Goal: Task Accomplishment & Management: Manage account settings

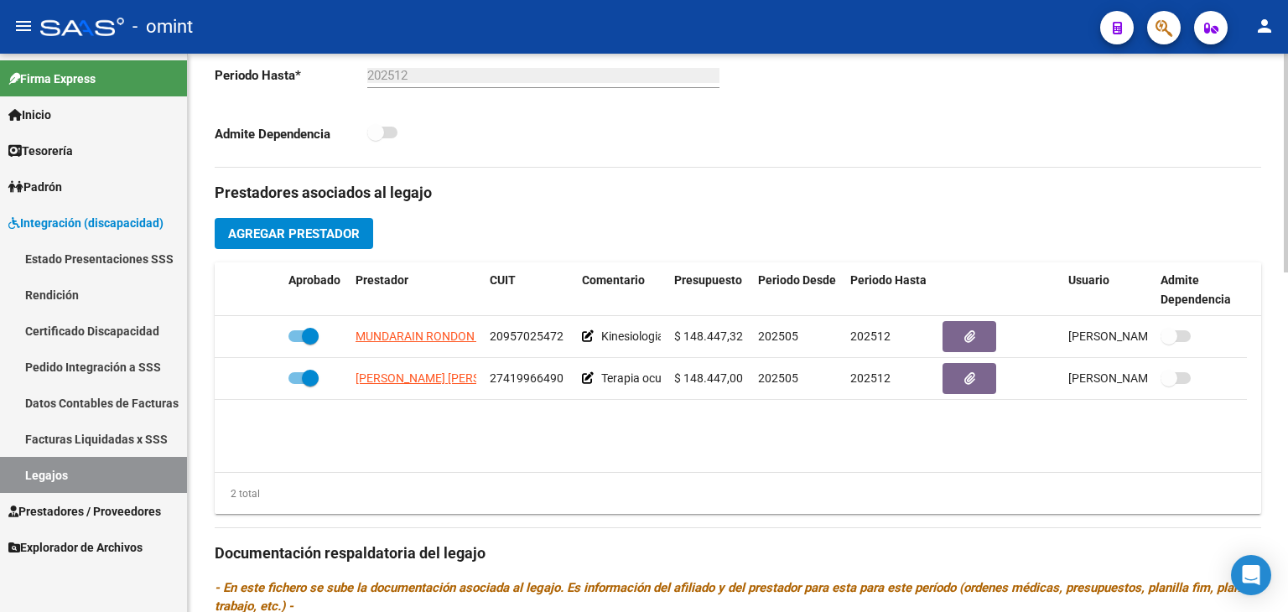
scroll to position [168, 0]
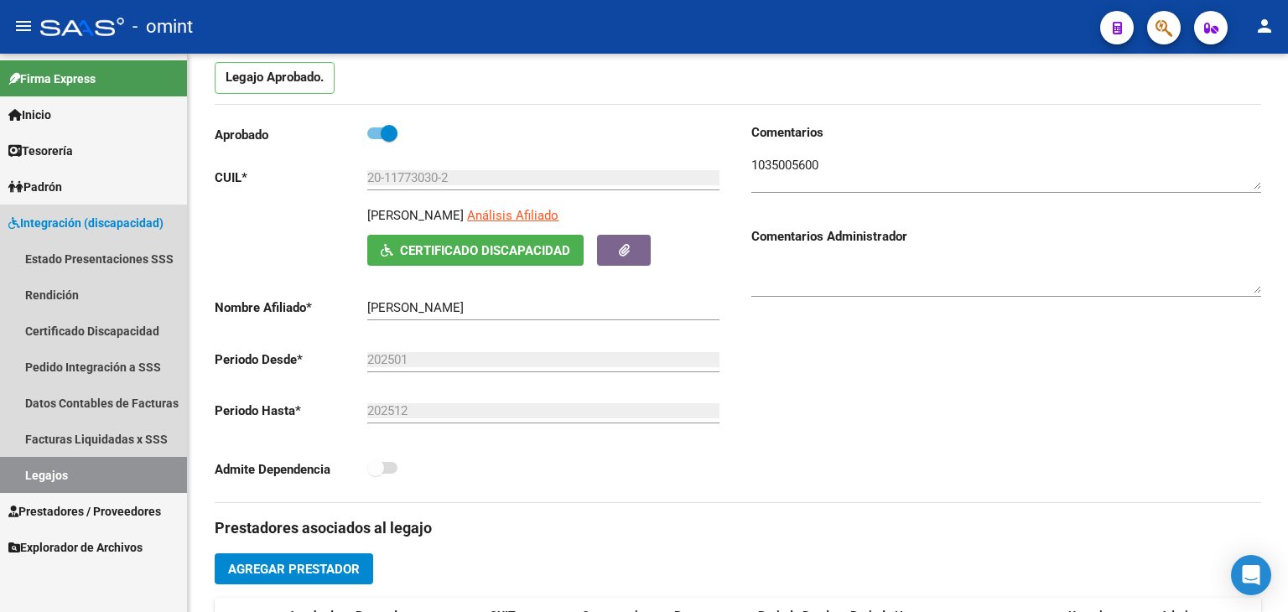
click at [64, 471] on link "Legajos" at bounding box center [93, 475] width 187 height 36
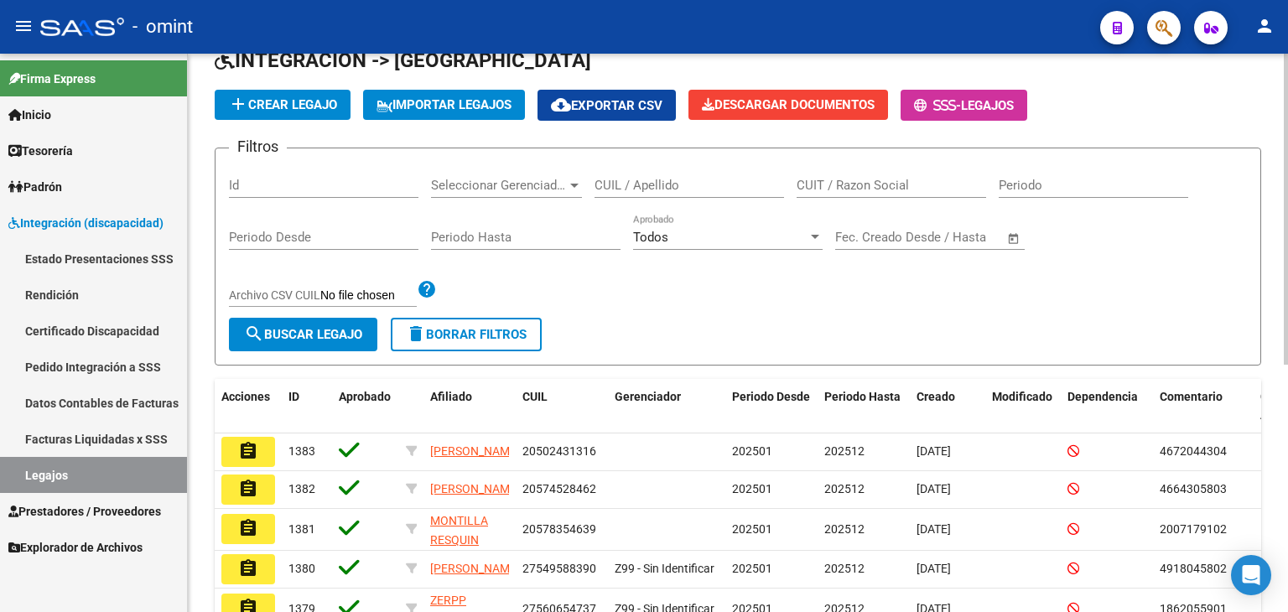
scroll to position [84, 0]
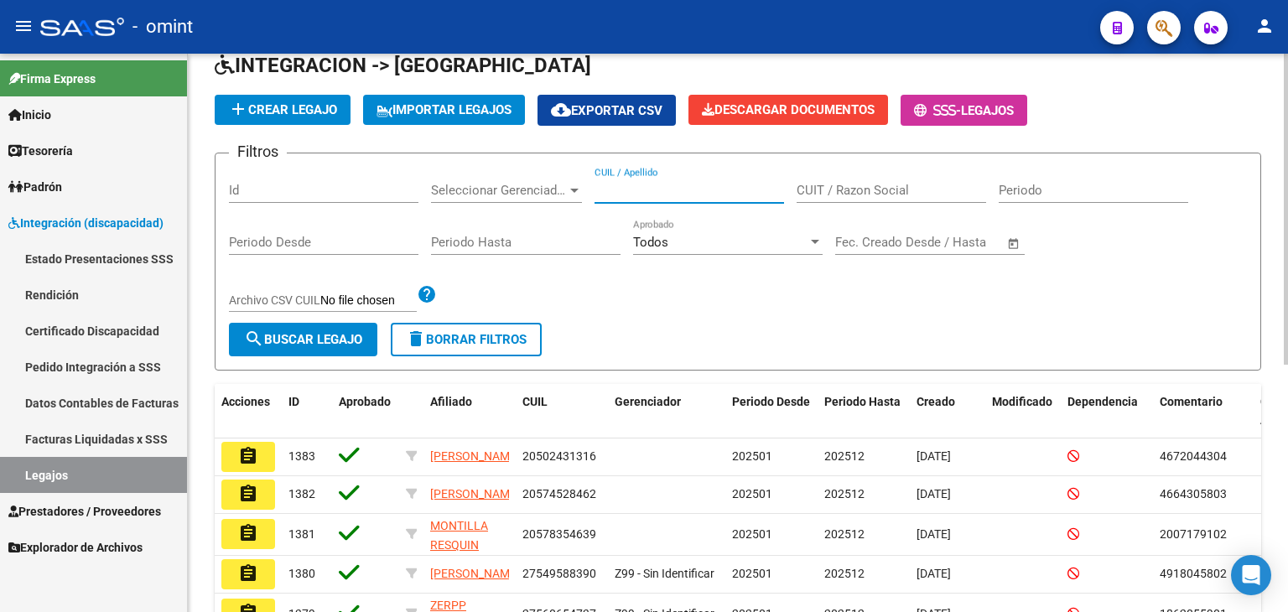
click at [647, 194] on input "CUIL / Apellido" at bounding box center [688, 190] width 189 height 15
paste input "20478051809"
type input "20478051809"
click at [289, 334] on span "search Buscar Legajo" at bounding box center [303, 339] width 118 height 15
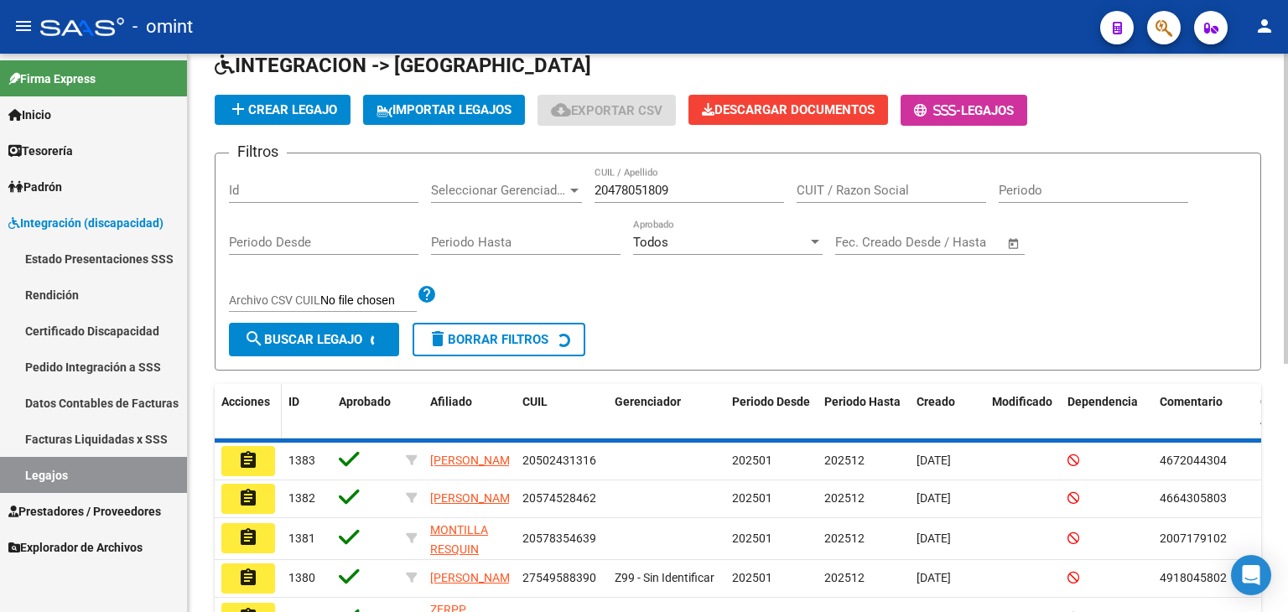
scroll to position [65, 0]
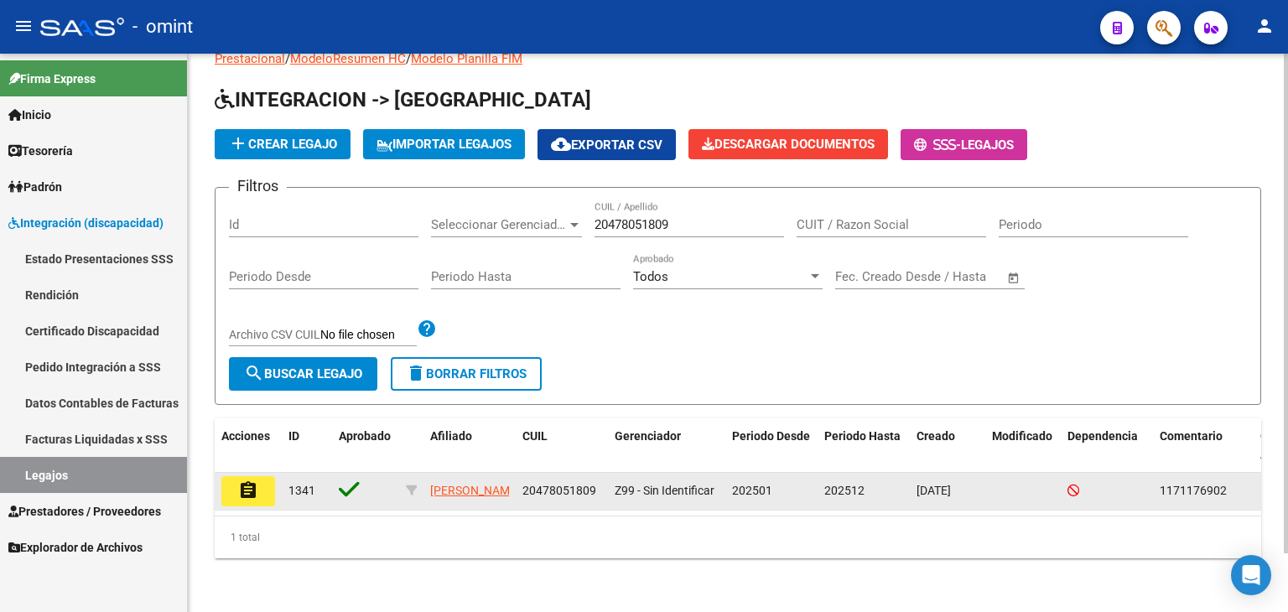
click at [258, 476] on button "assignment" at bounding box center [248, 491] width 54 height 30
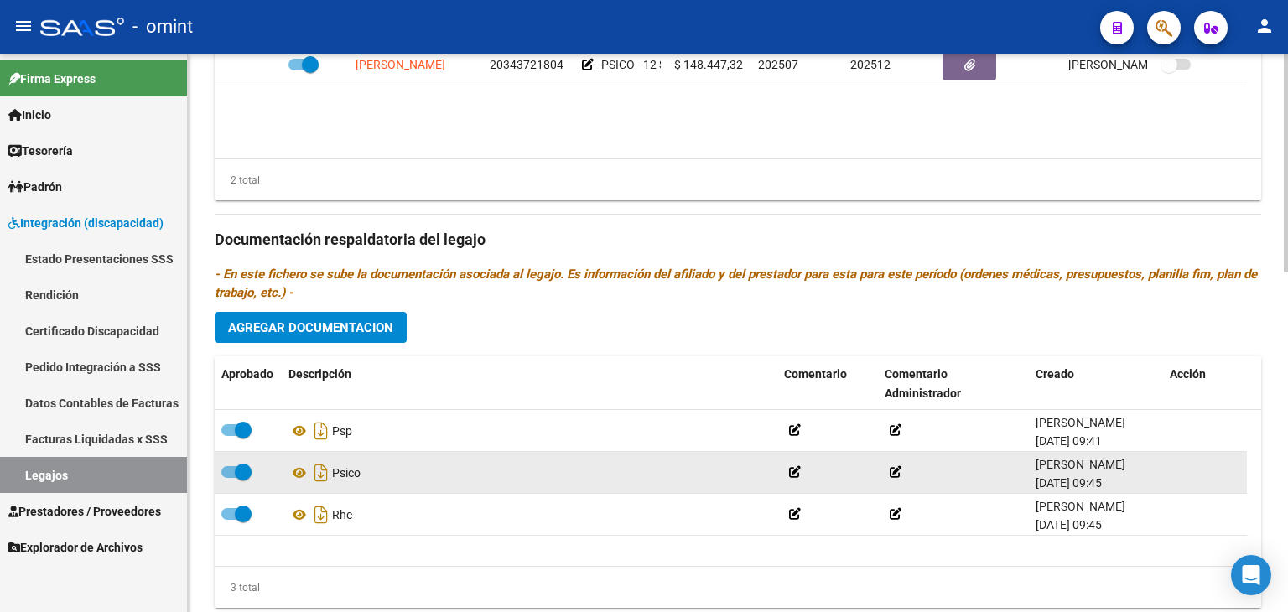
scroll to position [865, 0]
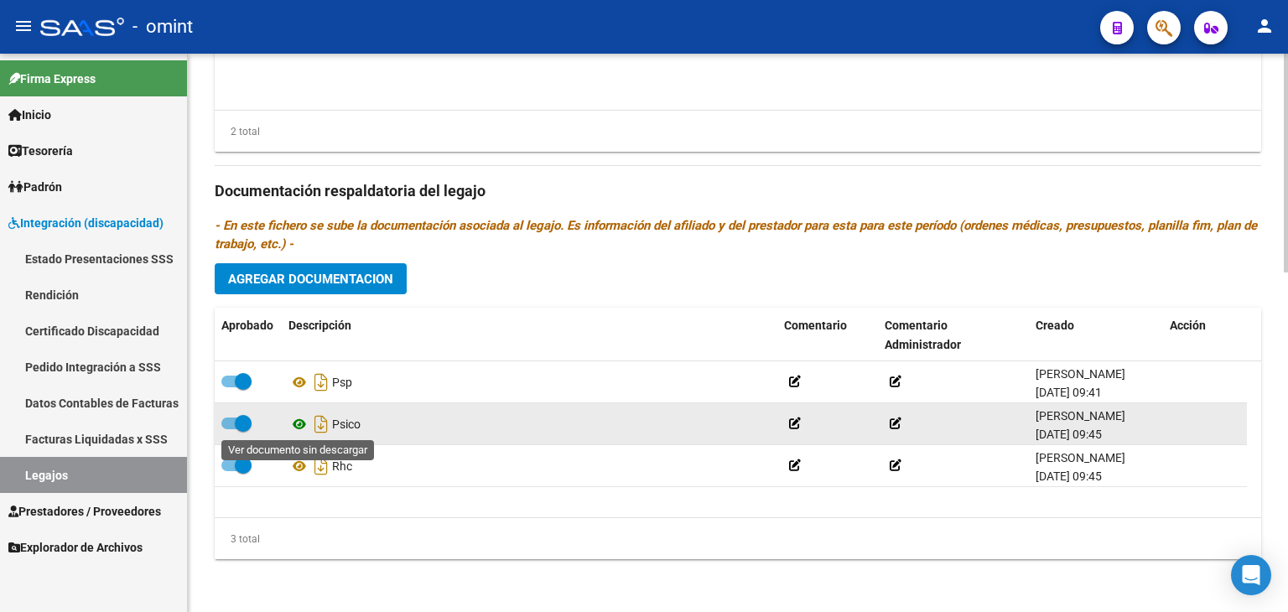
click at [298, 418] on icon at bounding box center [299, 424] width 22 height 20
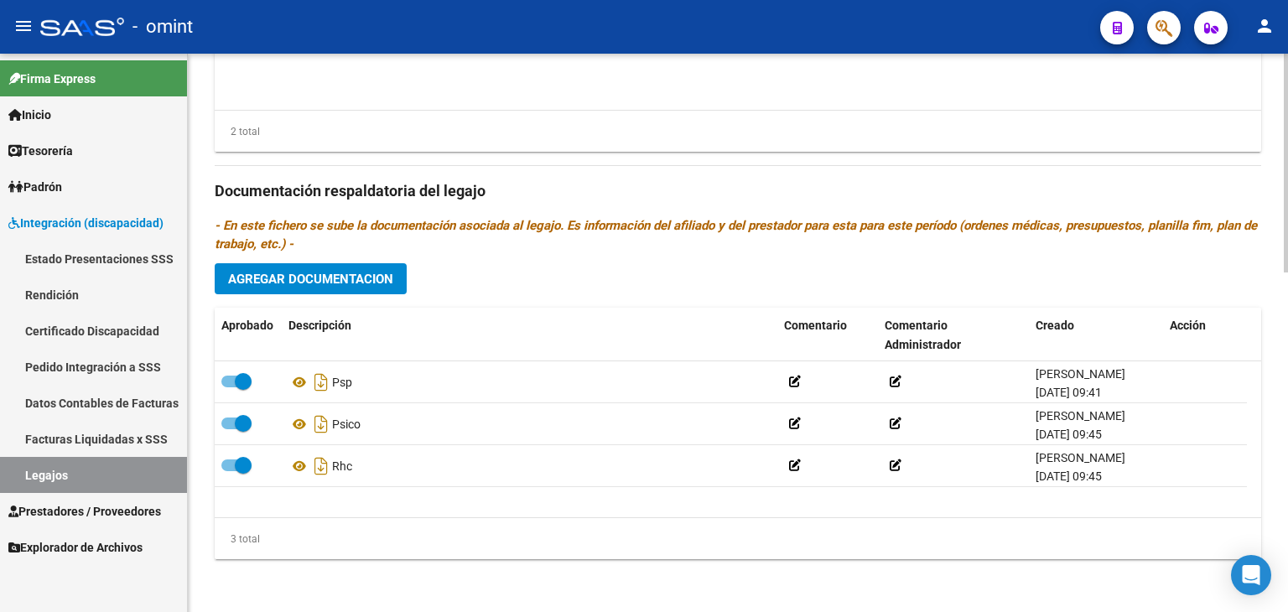
drag, startPoint x: 328, startPoint y: 259, endPoint x: 327, endPoint y: 271, distance: 11.8
click at [327, 262] on div "Prestadores asociados al legajo Agregar Prestador Aprobado Prestador CUIT Comen…" at bounding box center [738, 189] width 1046 height 767
click at [327, 275] on span "Agregar Documentacion" at bounding box center [310, 279] width 165 height 15
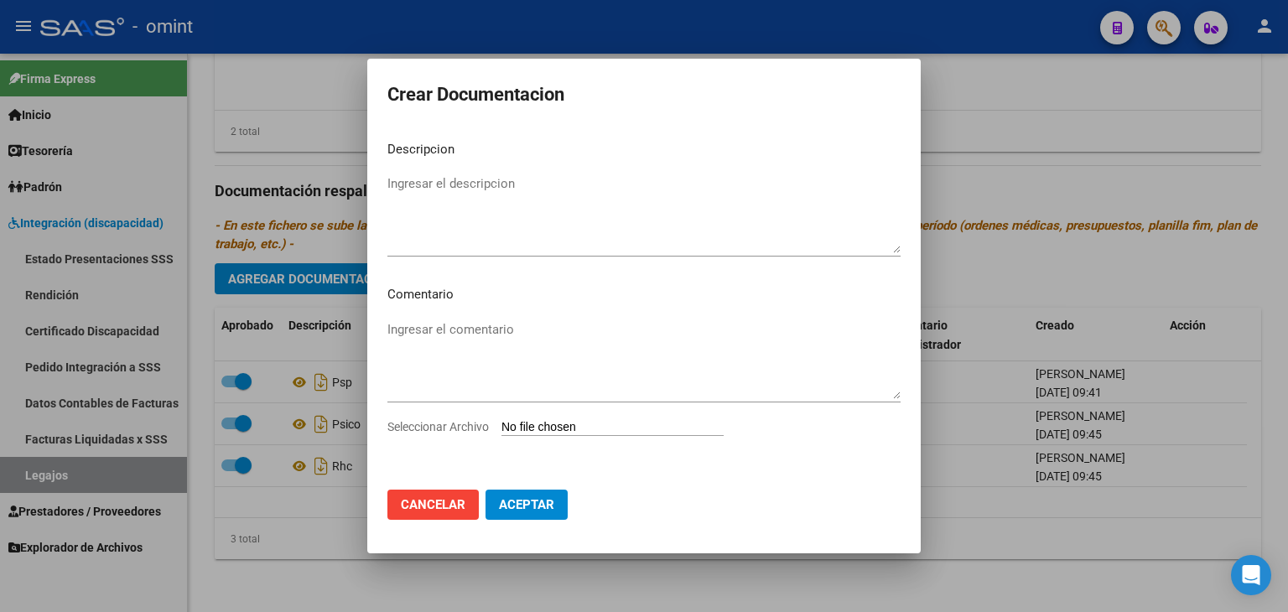
click at [550, 428] on input "Seleccionar Archivo" at bounding box center [612, 428] width 222 height 16
type input "C:\fakepath\1171176902_25092410250_otros.jpg"
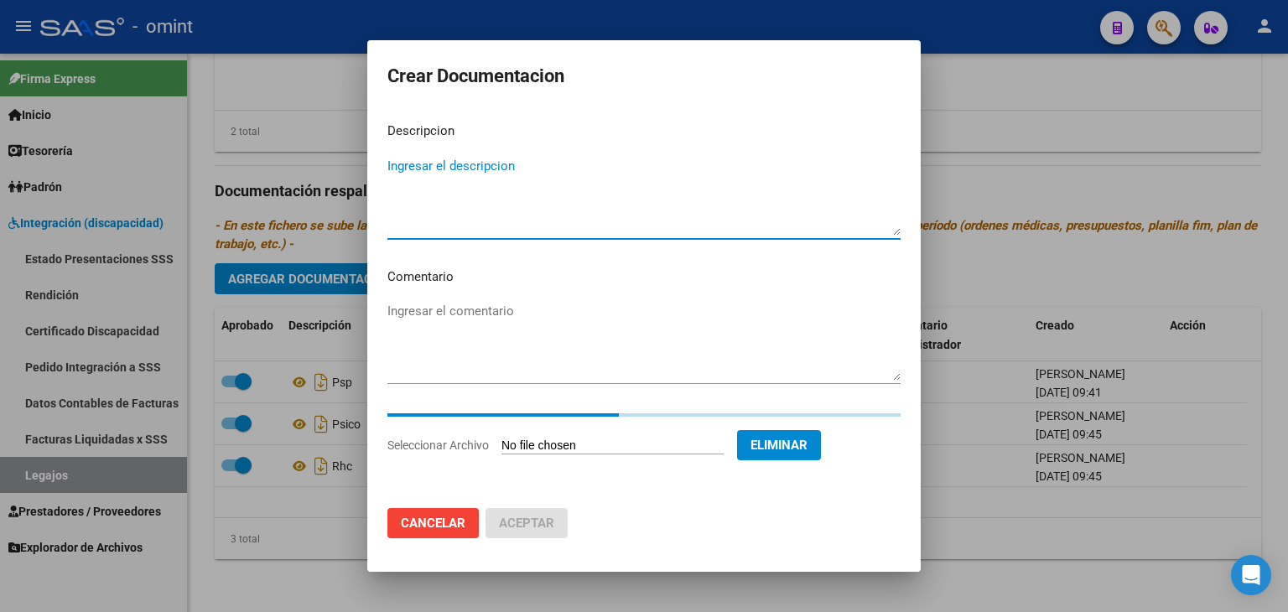
click at [423, 158] on textarea "Ingresar el descripcion" at bounding box center [643, 196] width 513 height 79
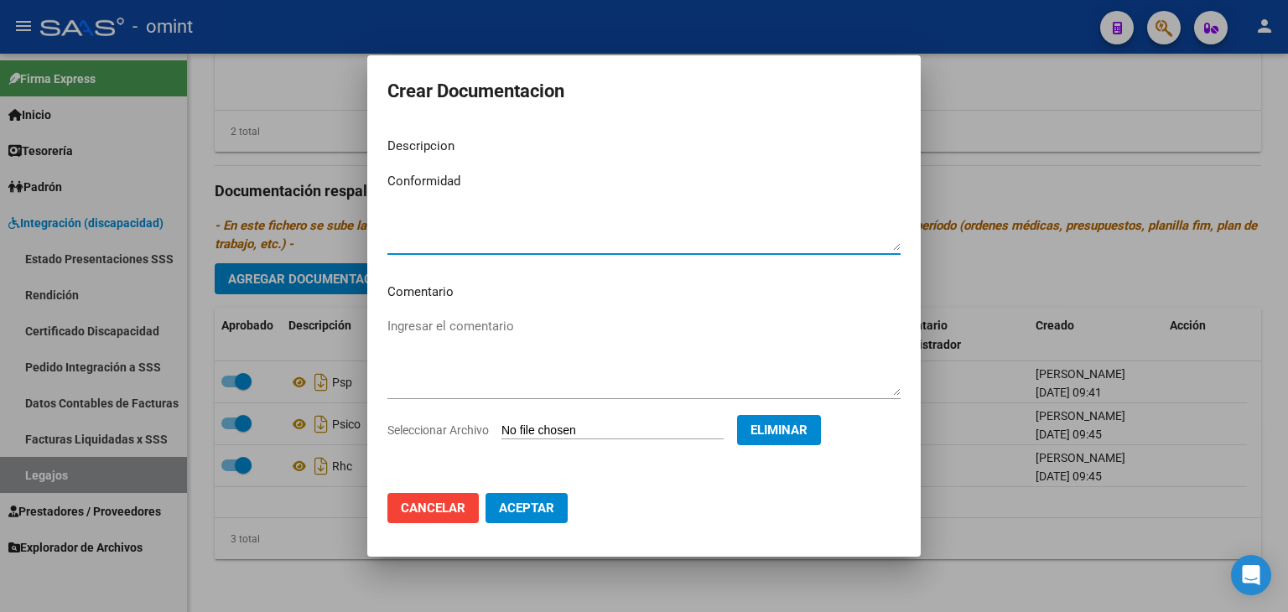
type textarea "Conformidad"
click at [524, 500] on span "Aceptar" at bounding box center [526, 507] width 55 height 15
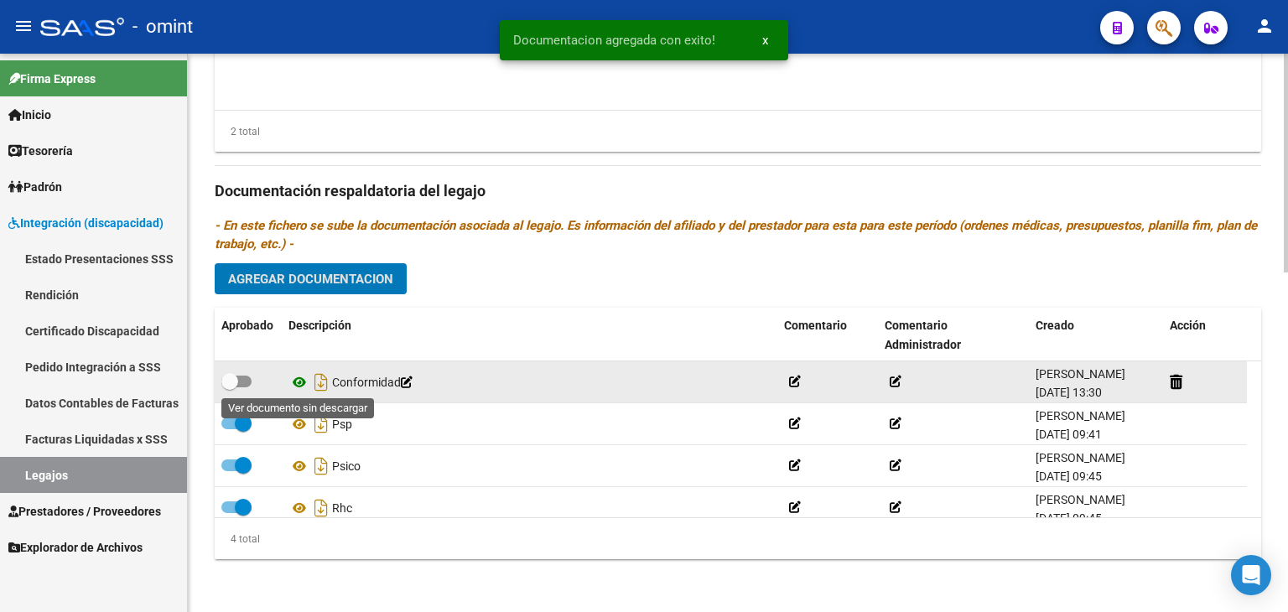
click at [302, 375] on icon at bounding box center [299, 382] width 22 height 20
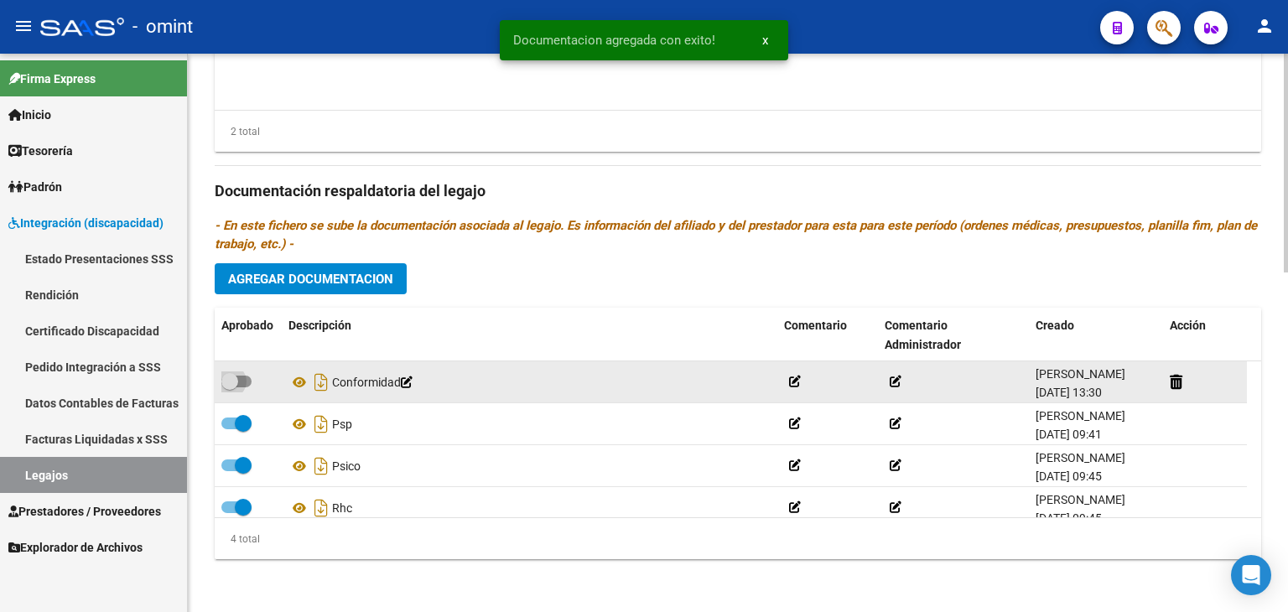
click at [240, 378] on span at bounding box center [236, 382] width 30 height 12
click at [230, 387] on input "checkbox" at bounding box center [229, 387] width 1 height 1
checkbox input "true"
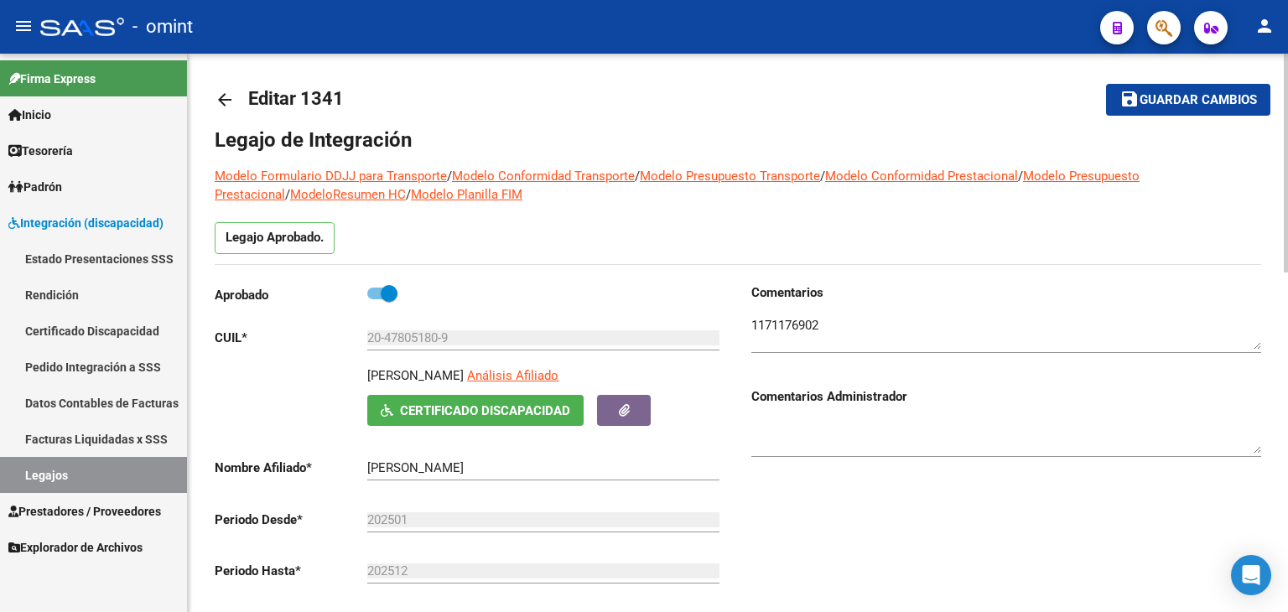
scroll to position [0, 0]
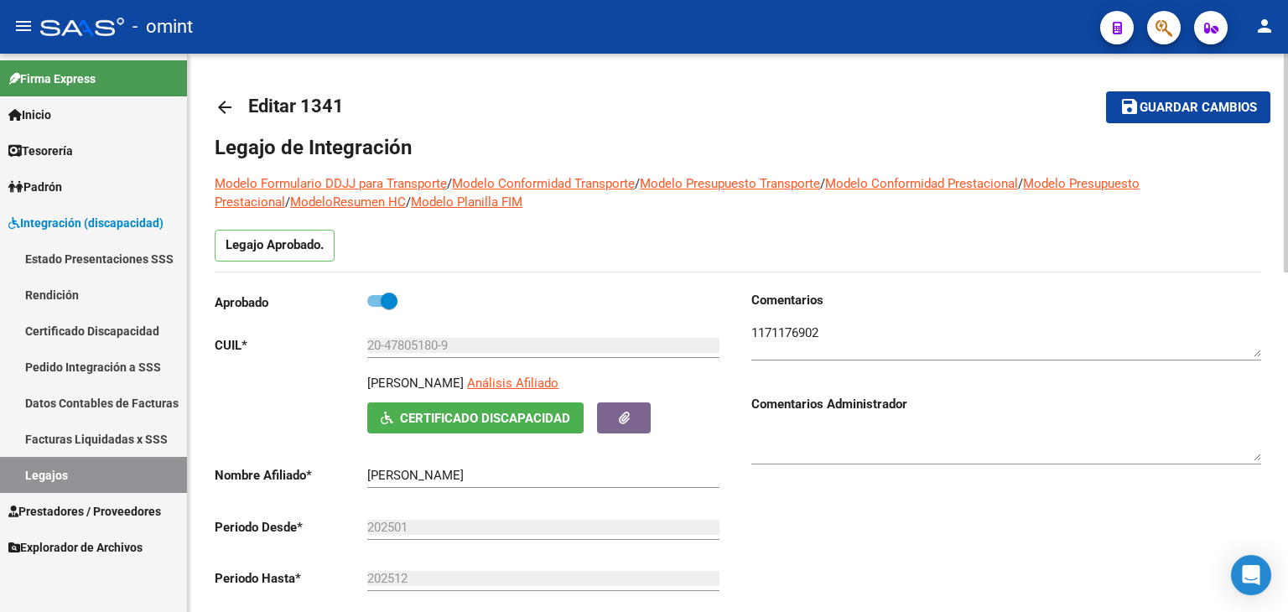
click at [1163, 106] on span "Guardar cambios" at bounding box center [1197, 108] width 117 height 15
click at [79, 474] on link "Legajos" at bounding box center [93, 475] width 187 height 36
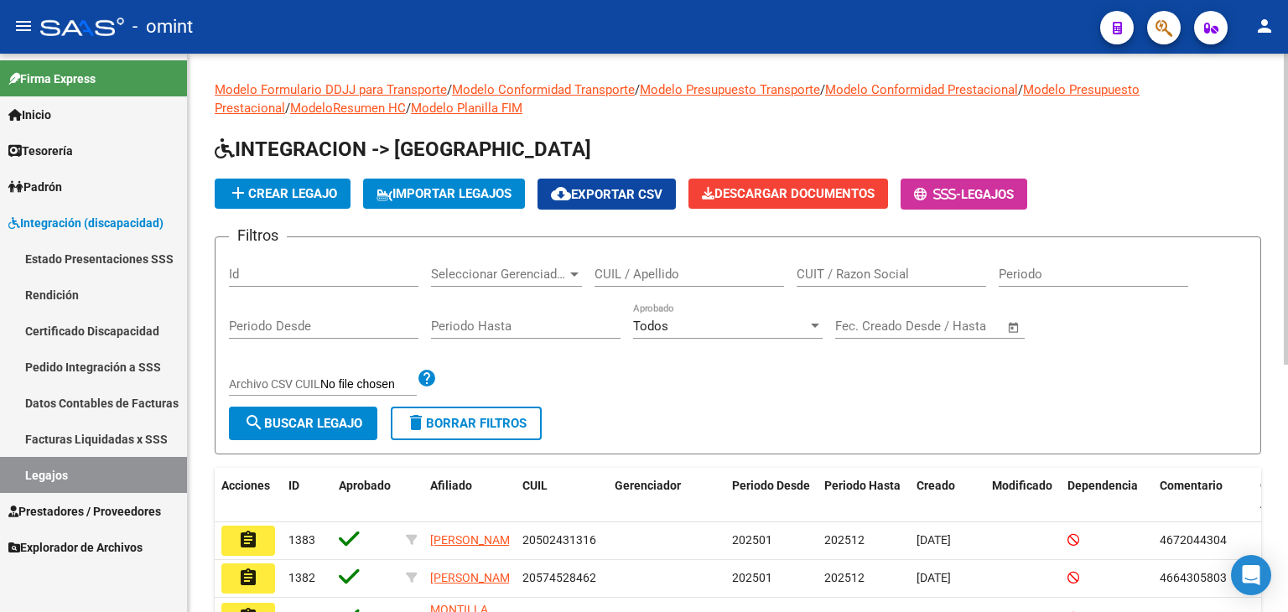
click at [676, 274] on input "CUIL / Apellido" at bounding box center [688, 274] width 189 height 15
paste input "20517124584"
type input "20517124584"
click at [270, 419] on span "search Buscar Legajo" at bounding box center [303, 423] width 118 height 15
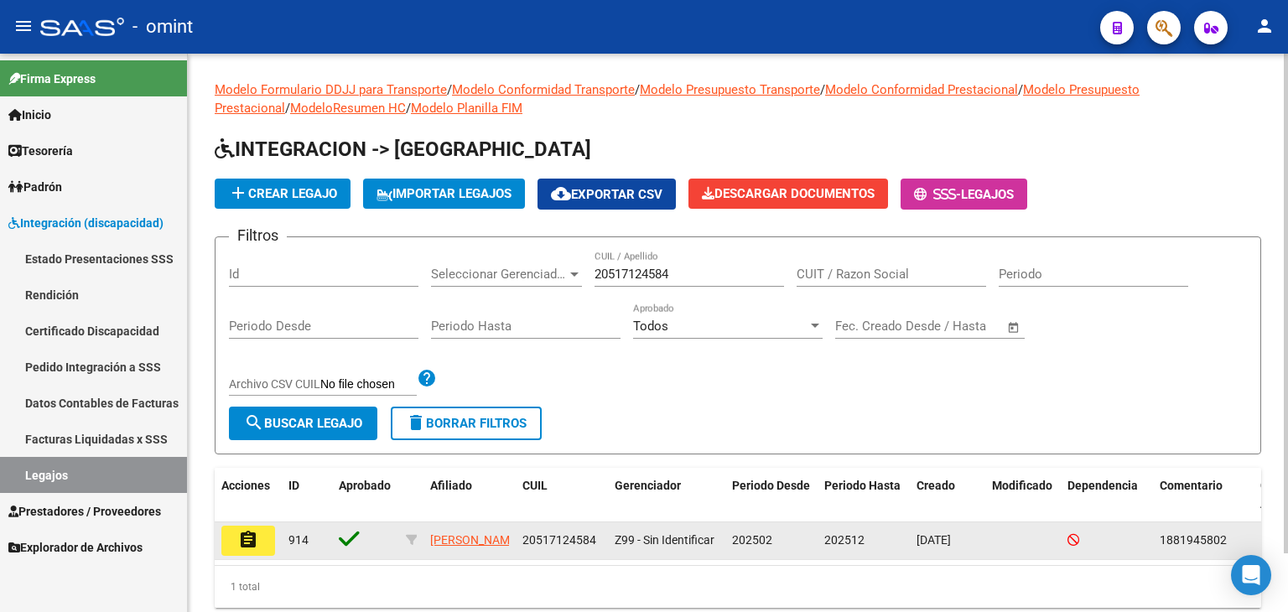
click at [245, 544] on mat-icon "assignment" at bounding box center [248, 540] width 20 height 20
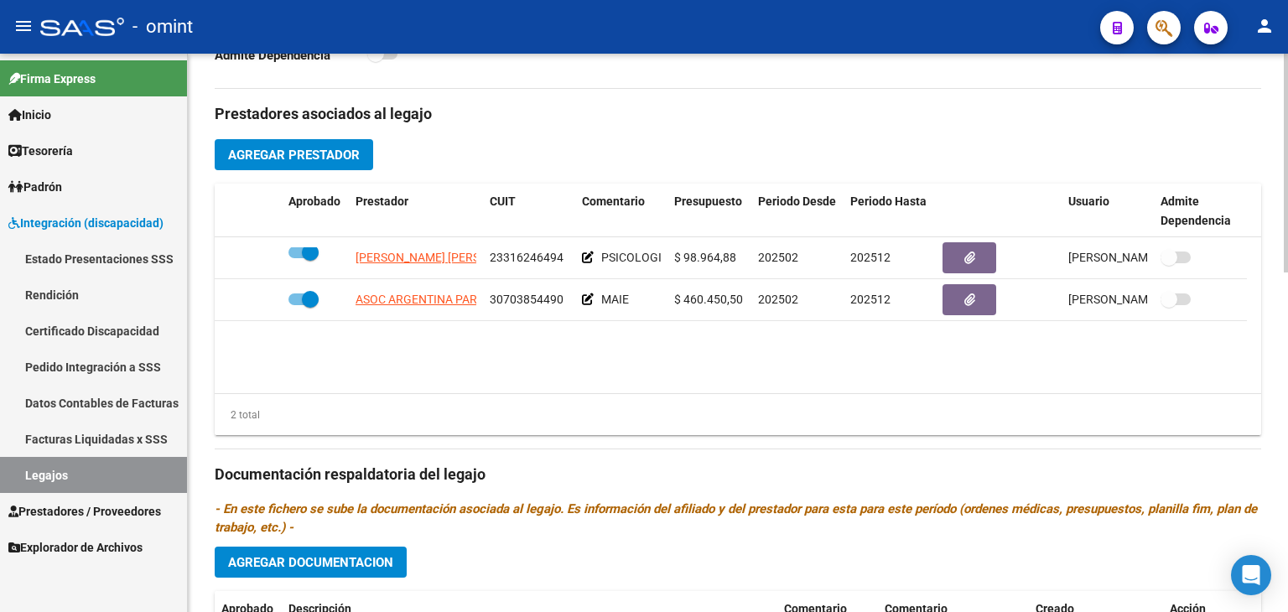
scroll to position [838, 0]
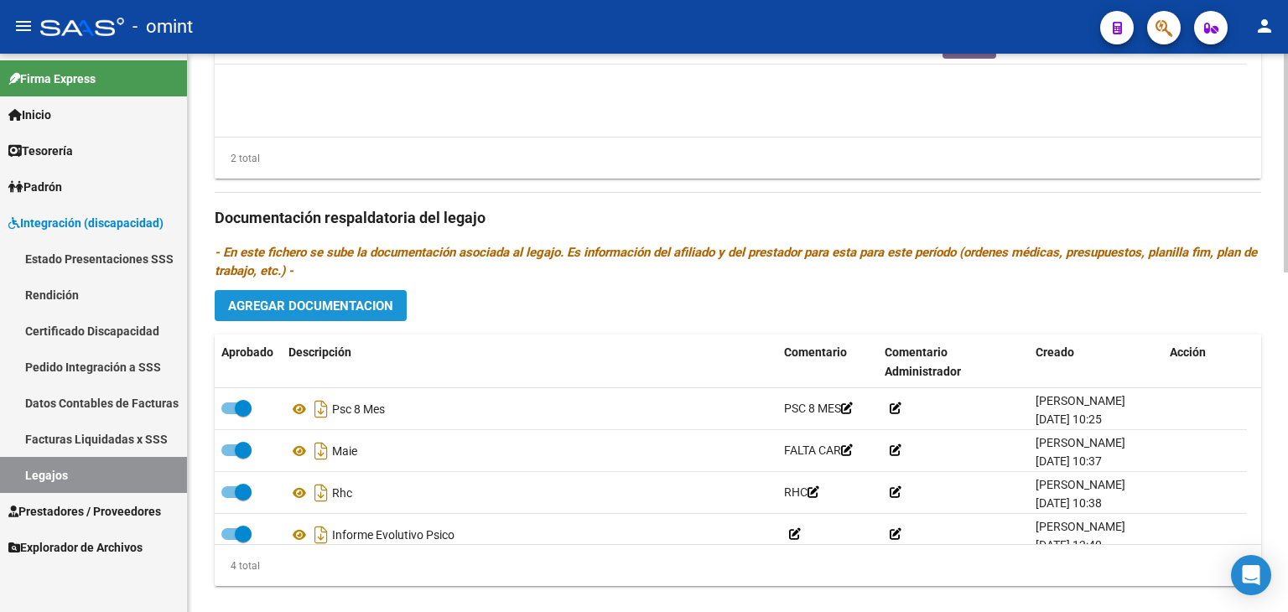
click at [296, 304] on span "Agregar Documentacion" at bounding box center [310, 305] width 165 height 15
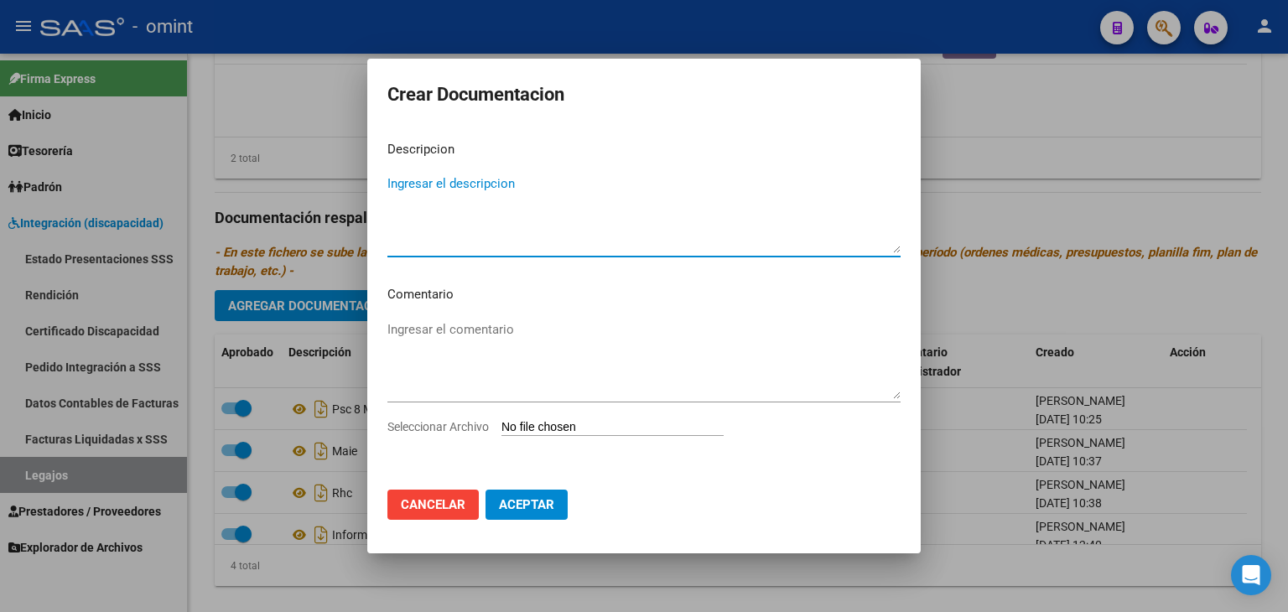
click at [565, 417] on div "Seleccionar Archivo" at bounding box center [643, 433] width 513 height 32
click at [560, 422] on input "Seleccionar Archivo" at bounding box center [612, 428] width 222 height 16
type input "C:\fakepath\Informe maie.pdf"
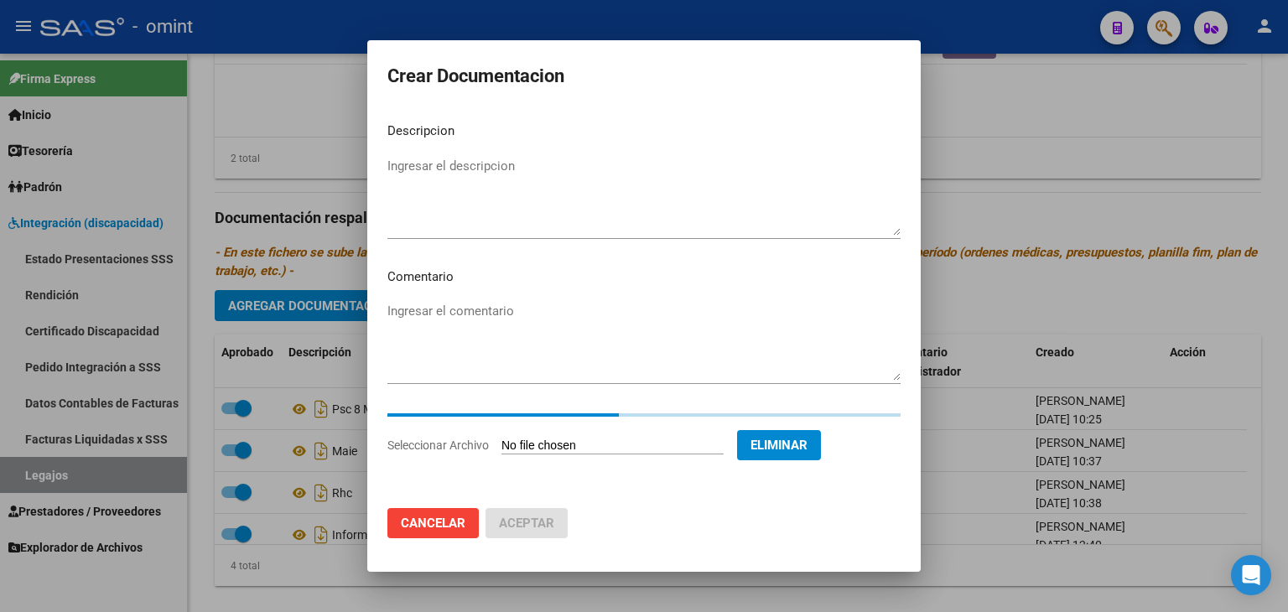
click at [510, 194] on textarea "Ingresar el descripcion" at bounding box center [643, 196] width 513 height 79
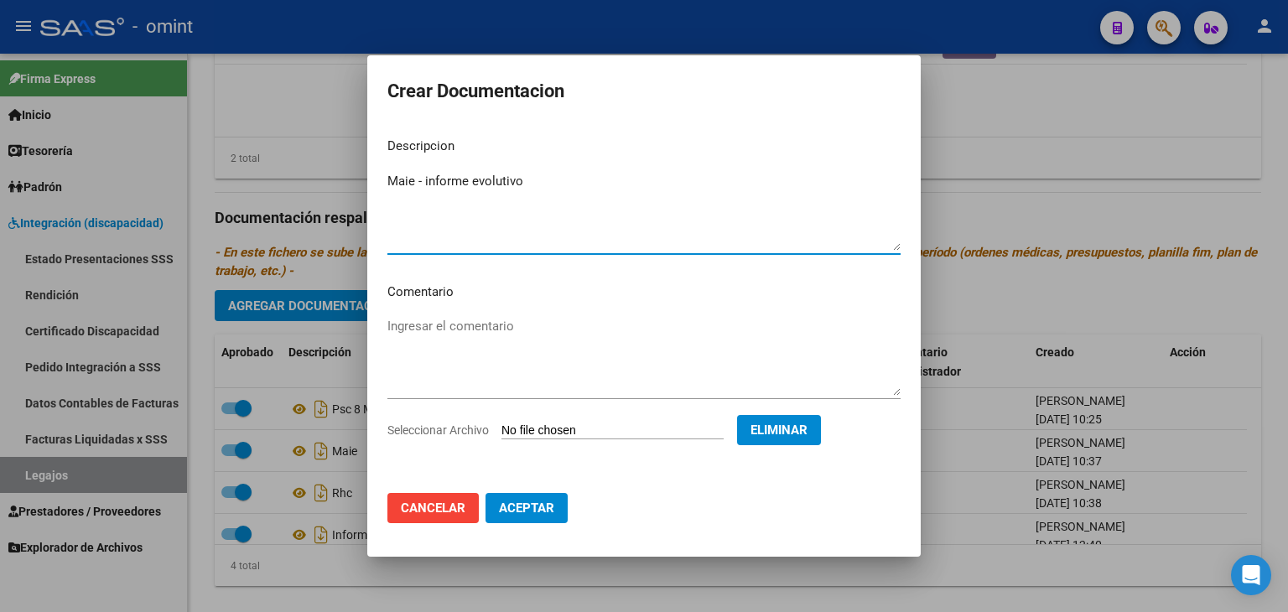
type textarea "Maie - informe evolutivo"
click at [547, 510] on span "Aceptar" at bounding box center [526, 507] width 55 height 15
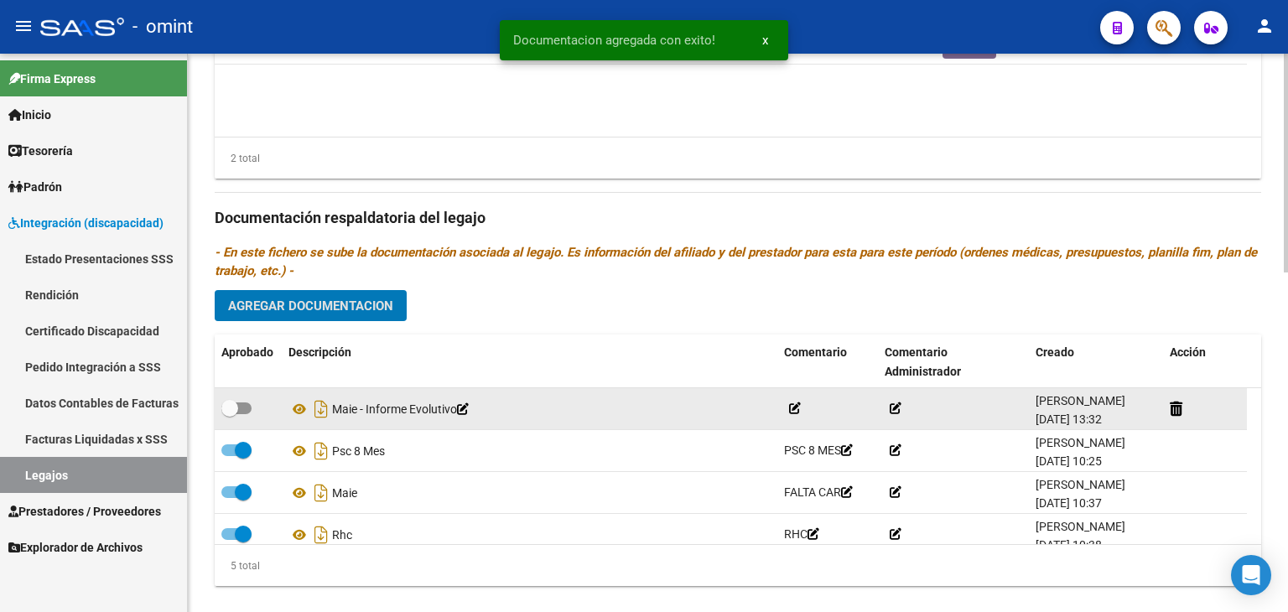
click at [233, 403] on span at bounding box center [229, 408] width 17 height 17
click at [230, 414] on input "checkbox" at bounding box center [229, 414] width 1 height 1
checkbox input "true"
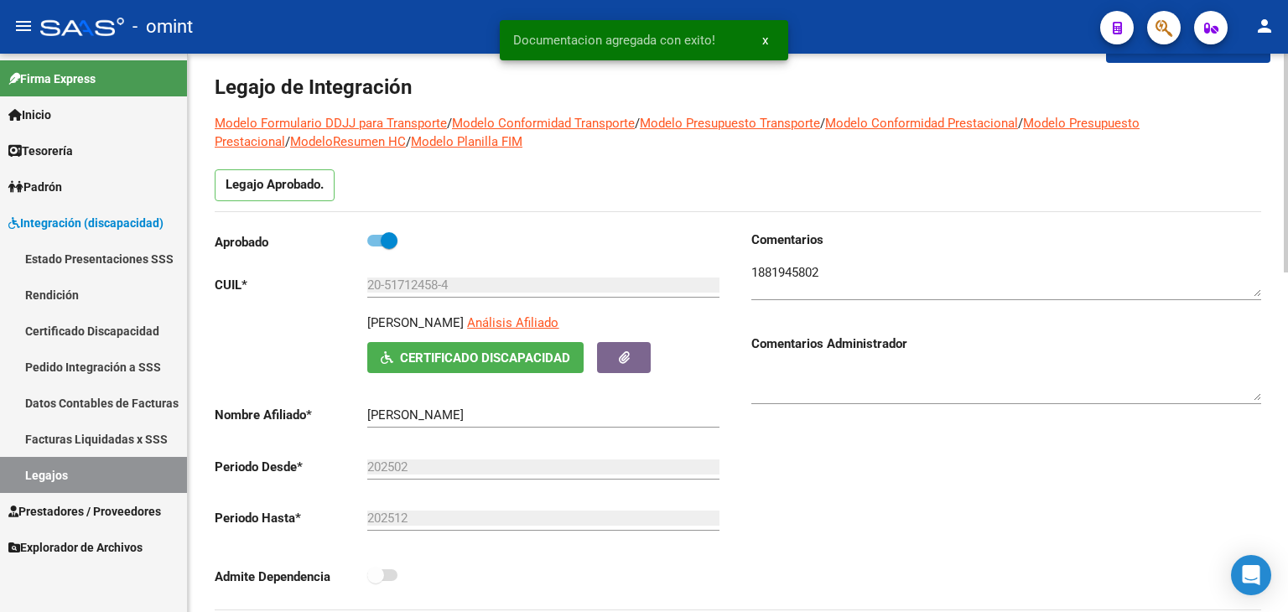
scroll to position [0, 0]
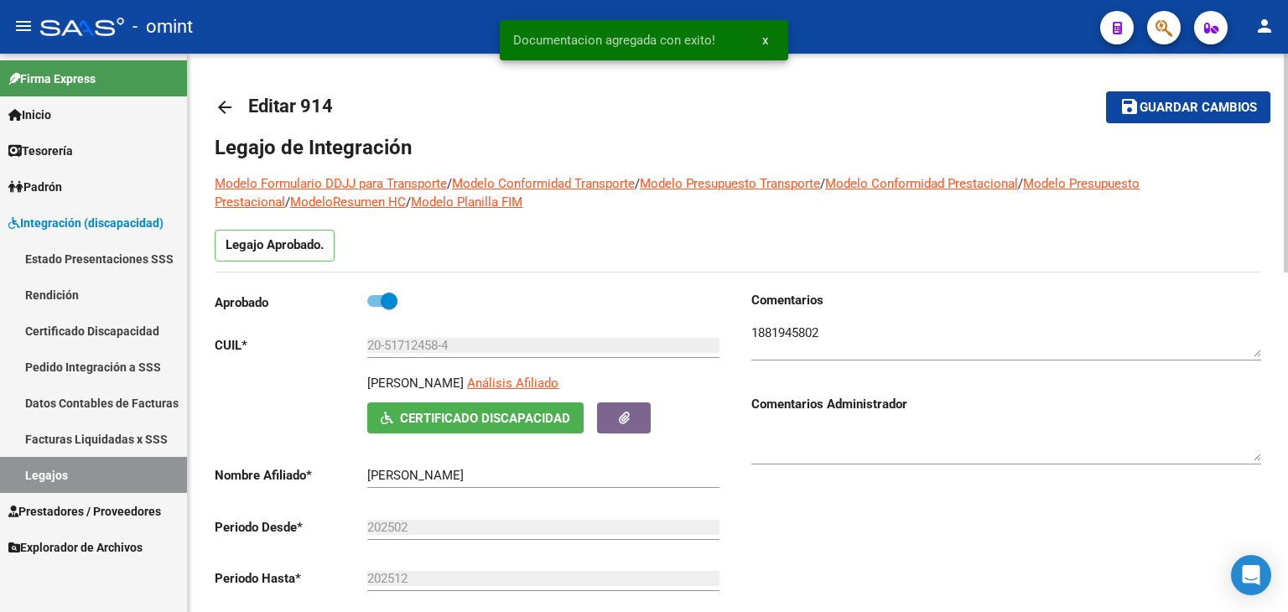
click at [1149, 102] on span "Guardar cambios" at bounding box center [1197, 108] width 117 height 15
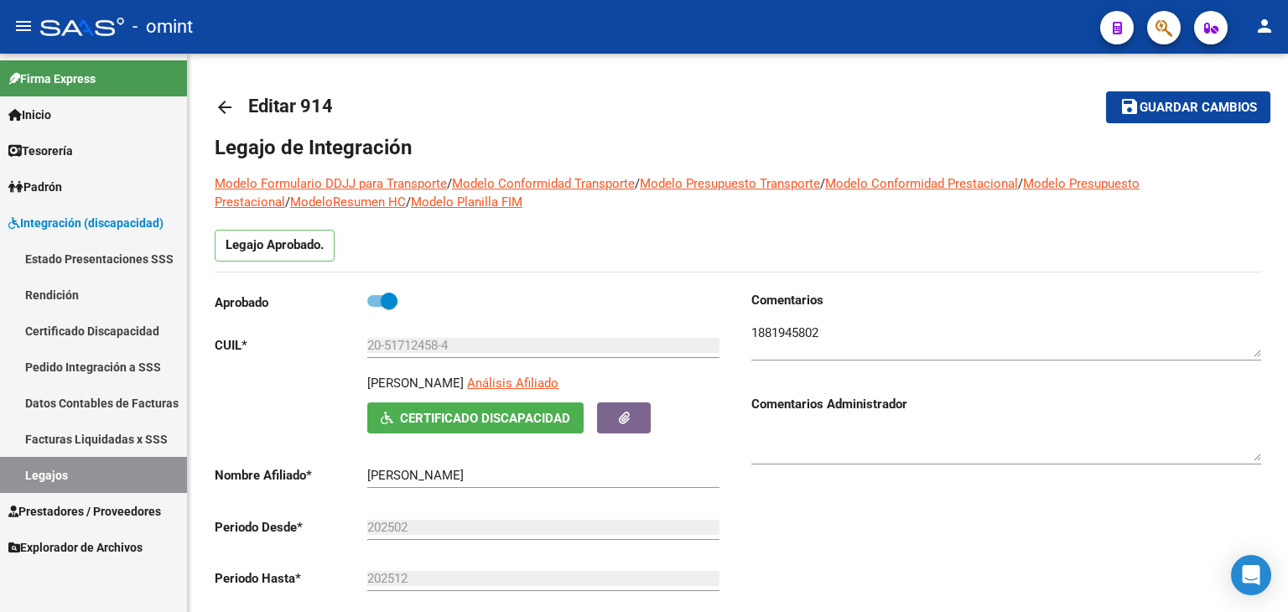
click at [82, 510] on span "Prestadores / Proveedores" at bounding box center [84, 511] width 153 height 18
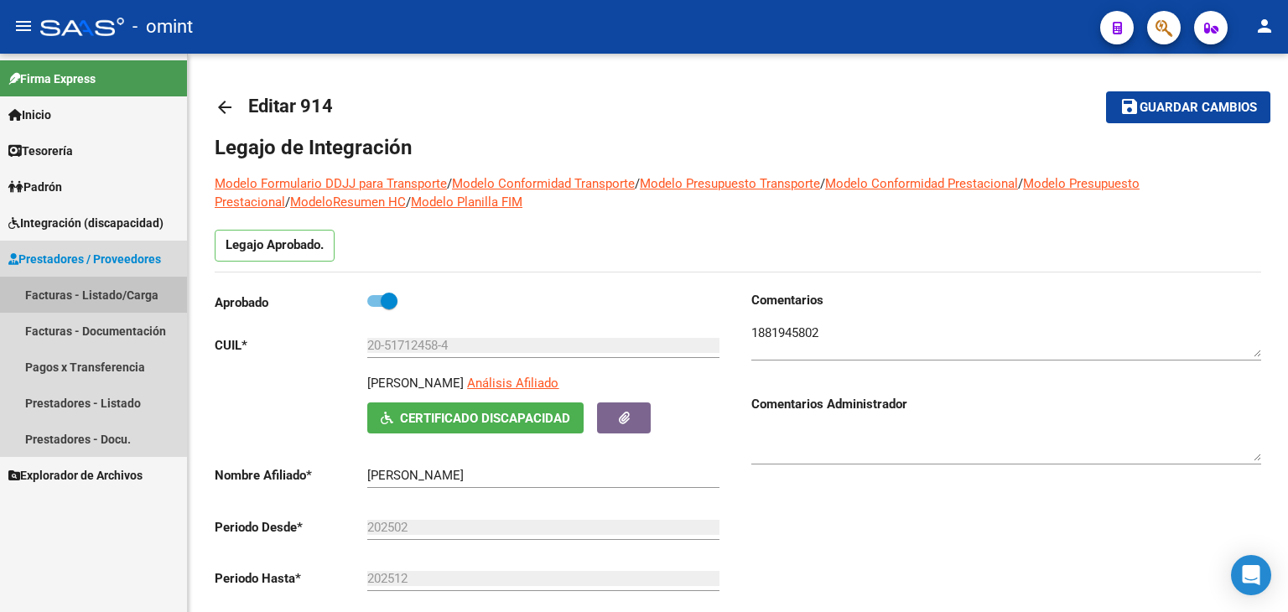
click at [40, 293] on link "Facturas - Listado/Carga" at bounding box center [93, 295] width 187 height 36
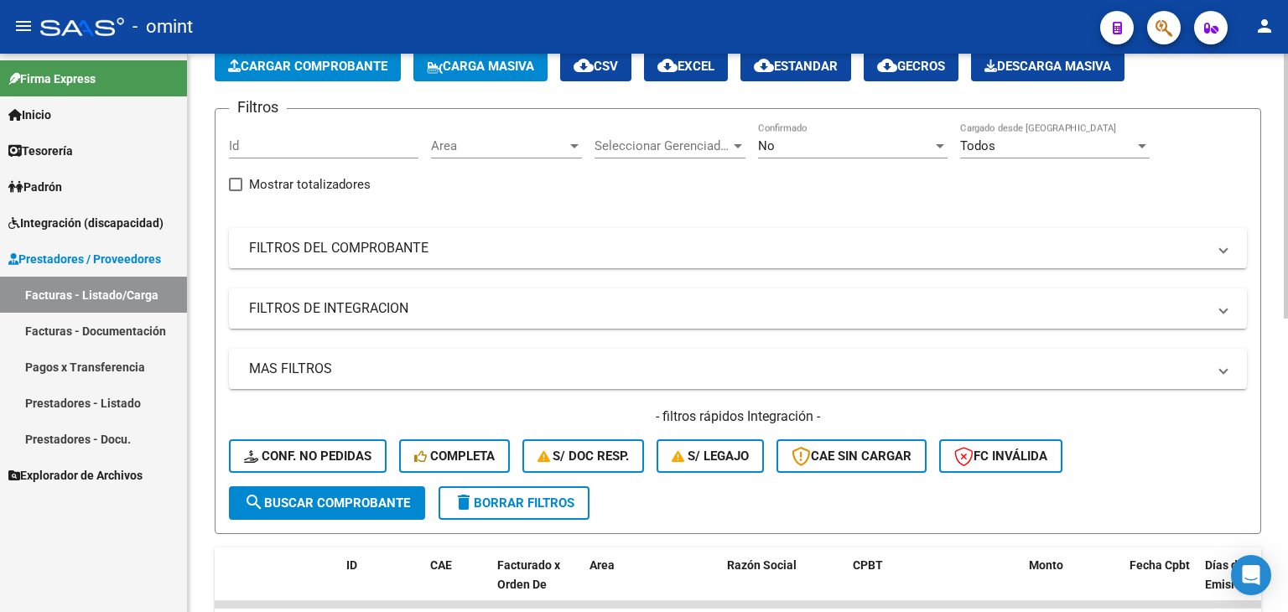
scroll to position [84, 0]
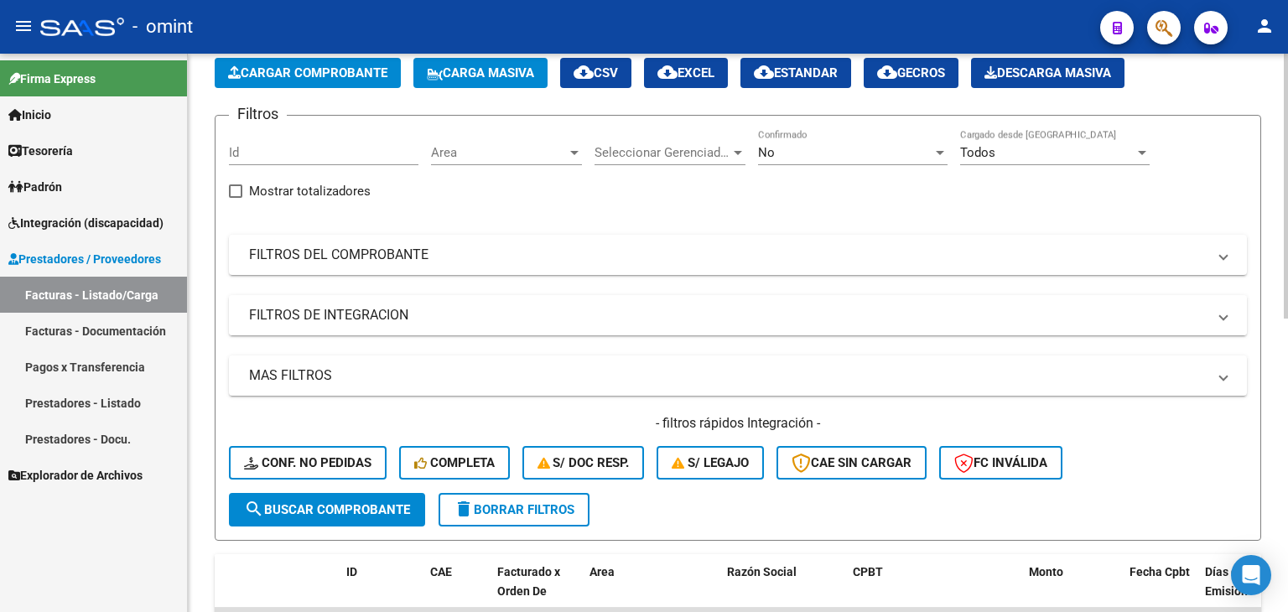
click at [345, 327] on mat-expansion-panel-header "FILTROS DE INTEGRACION" at bounding box center [738, 315] width 1018 height 40
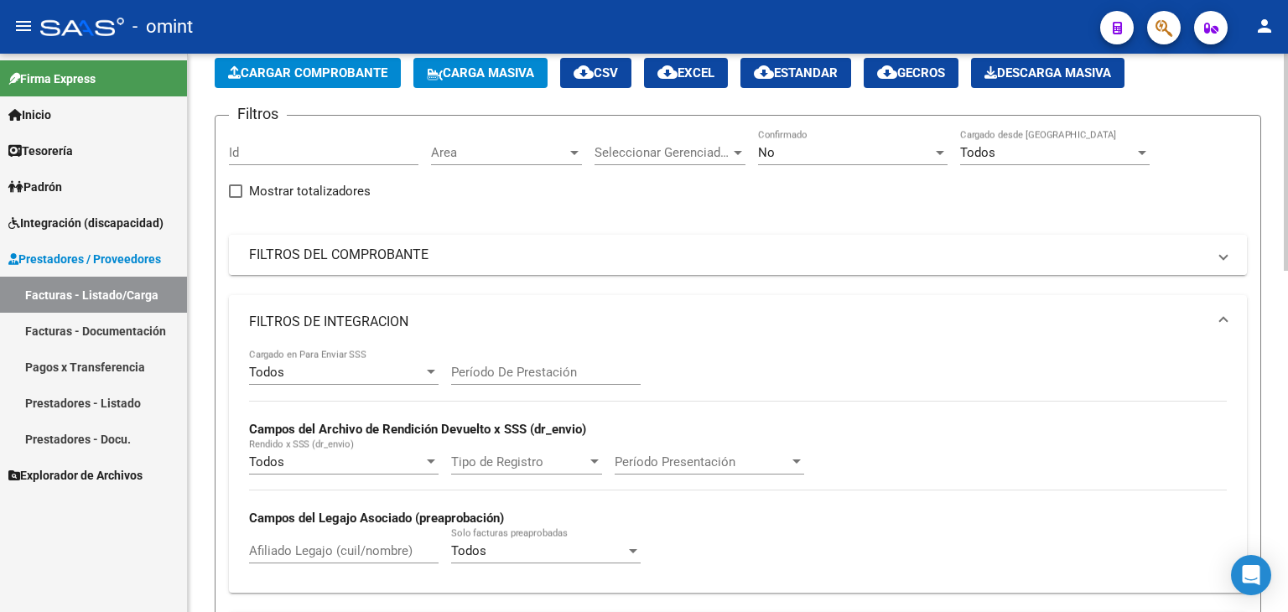
click at [293, 264] on mat-expansion-panel-header "FILTROS DEL COMPROBANTE" at bounding box center [738, 255] width 1018 height 40
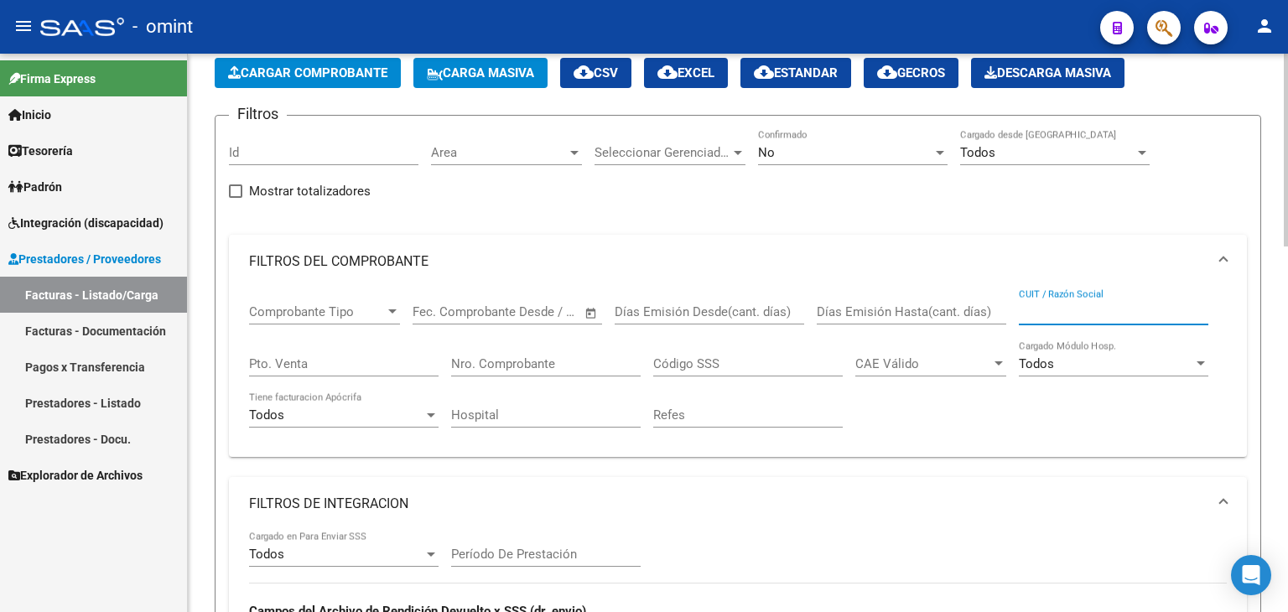
click at [1109, 313] on input "CUIT / Razón Social" at bounding box center [1112, 311] width 189 height 15
paste input "27269975275"
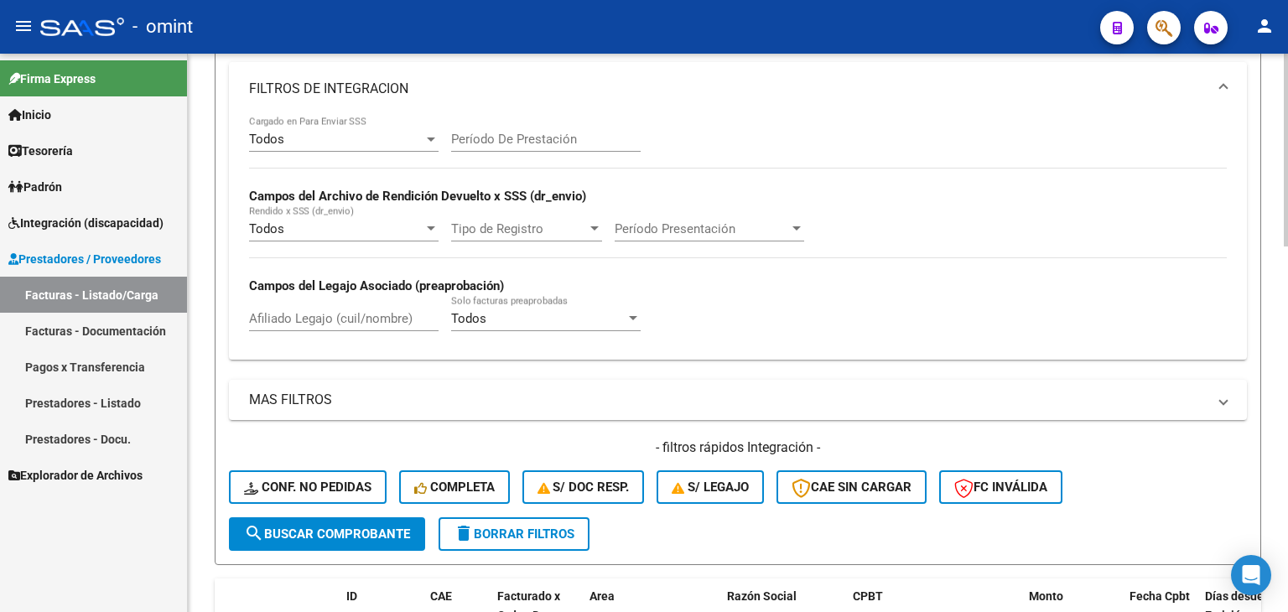
scroll to position [503, 0]
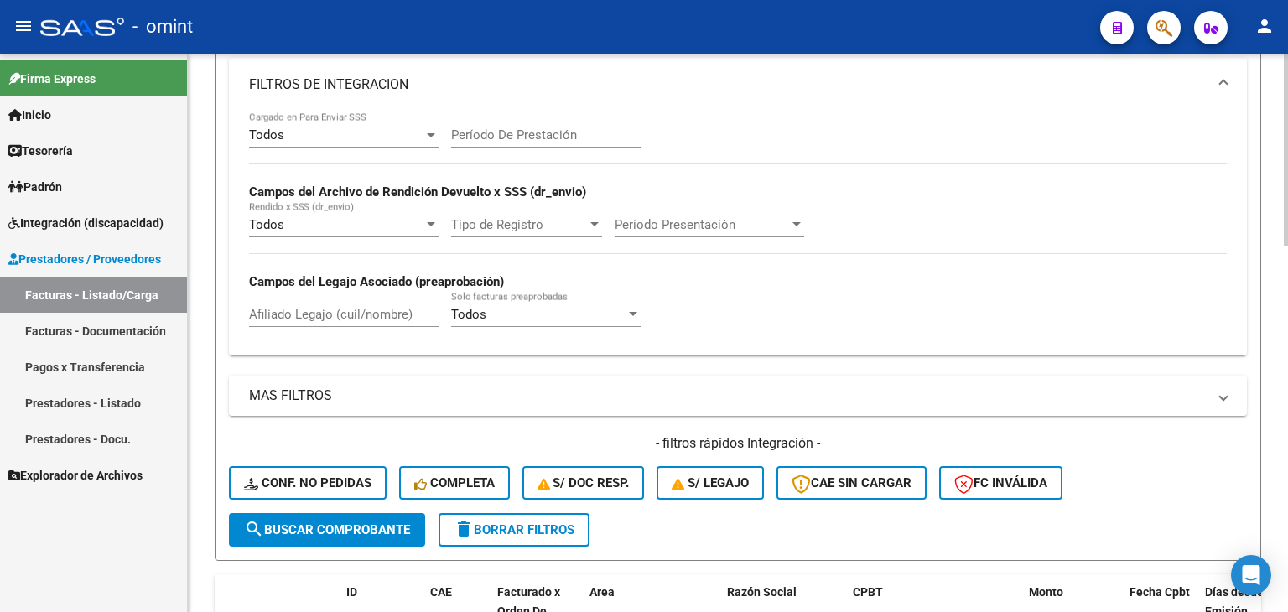
type input "27269975275"
click at [337, 526] on span "search Buscar Comprobante" at bounding box center [327, 529] width 166 height 15
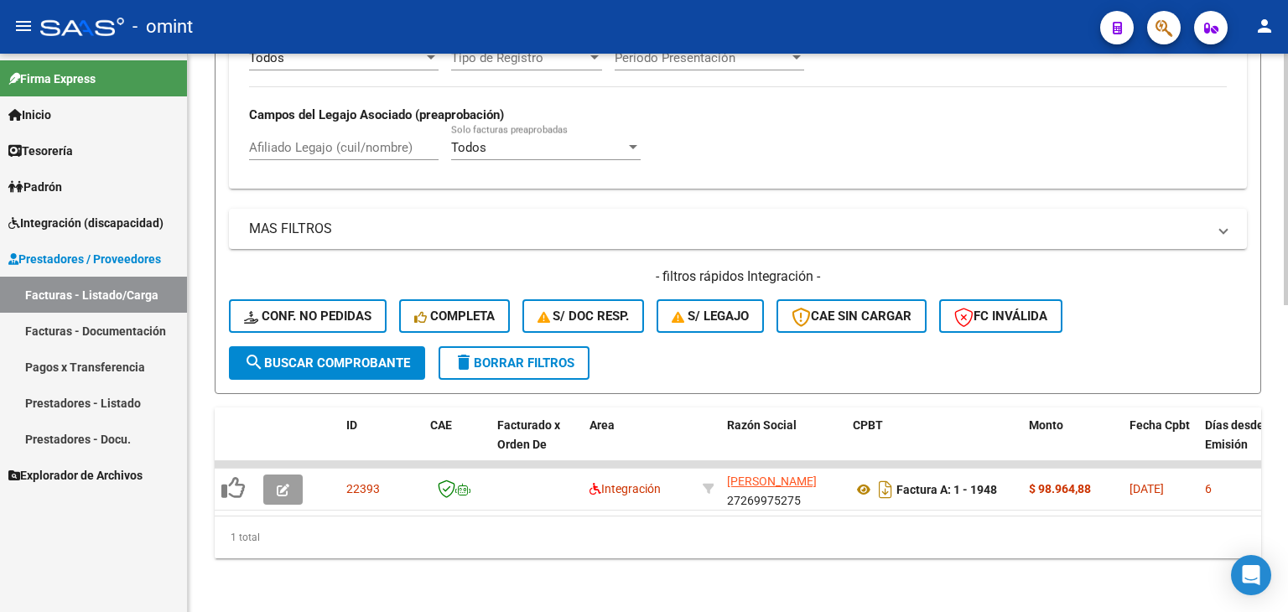
scroll to position [681, 0]
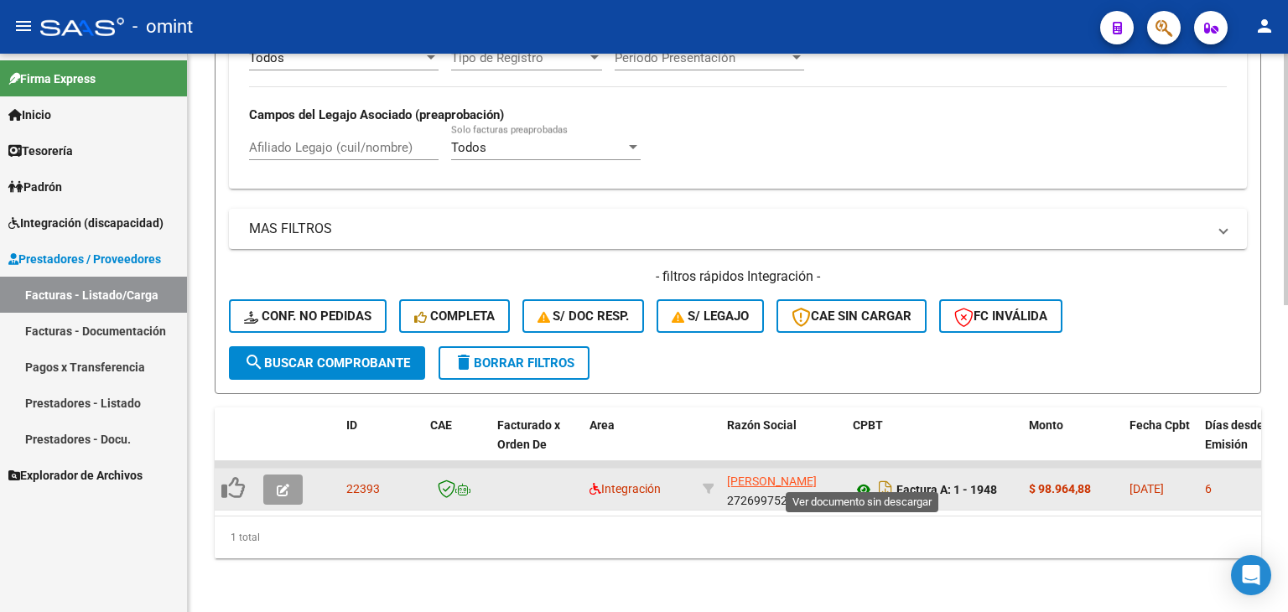
click at [860, 479] on icon at bounding box center [864, 489] width 22 height 20
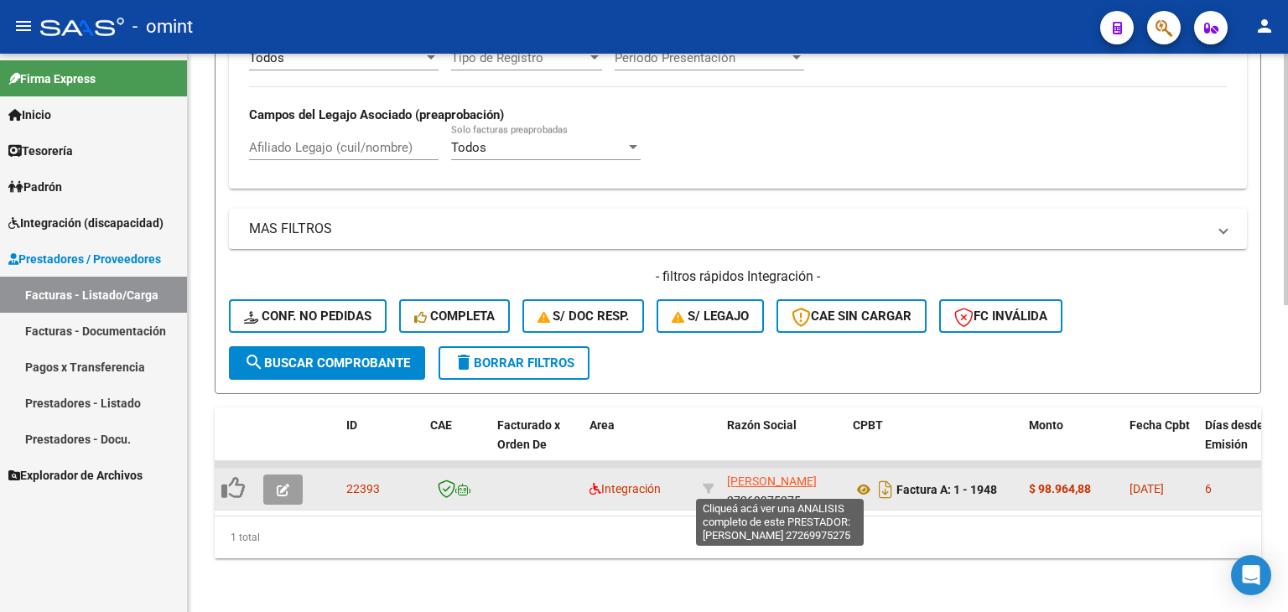
click at [758, 474] on span "[PERSON_NAME]" at bounding box center [772, 480] width 90 height 13
type textarea "27269975275"
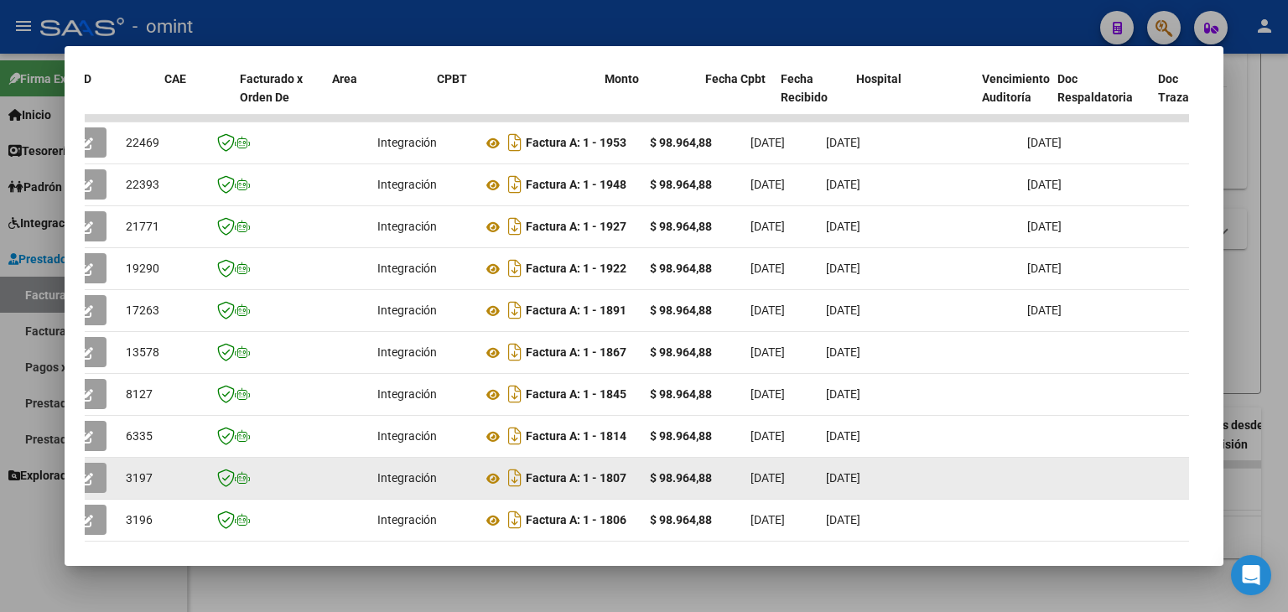
scroll to position [0, 3]
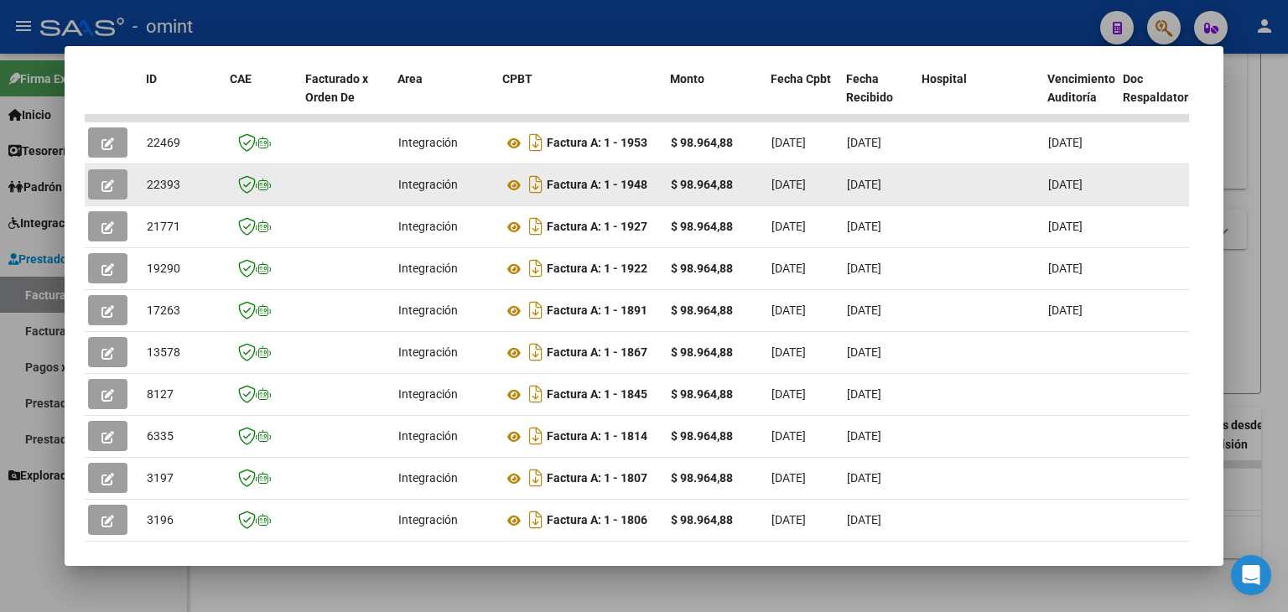
click at [100, 179] on button "button" at bounding box center [107, 184] width 39 height 30
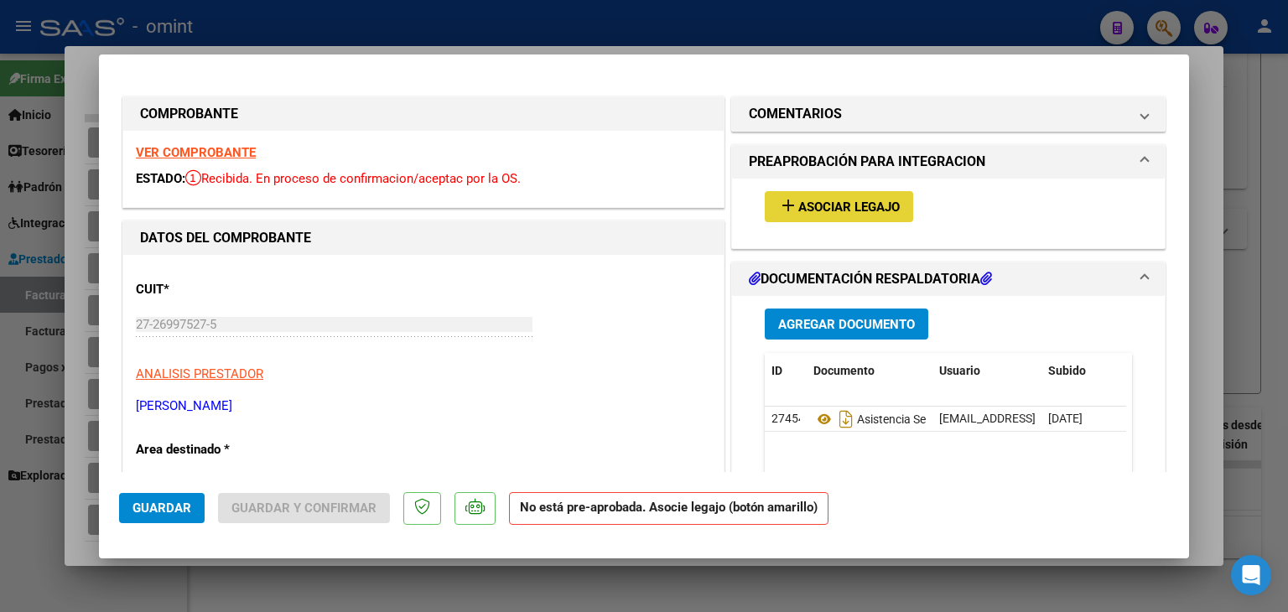
click at [878, 200] on span "Asociar Legajo" at bounding box center [848, 207] width 101 height 15
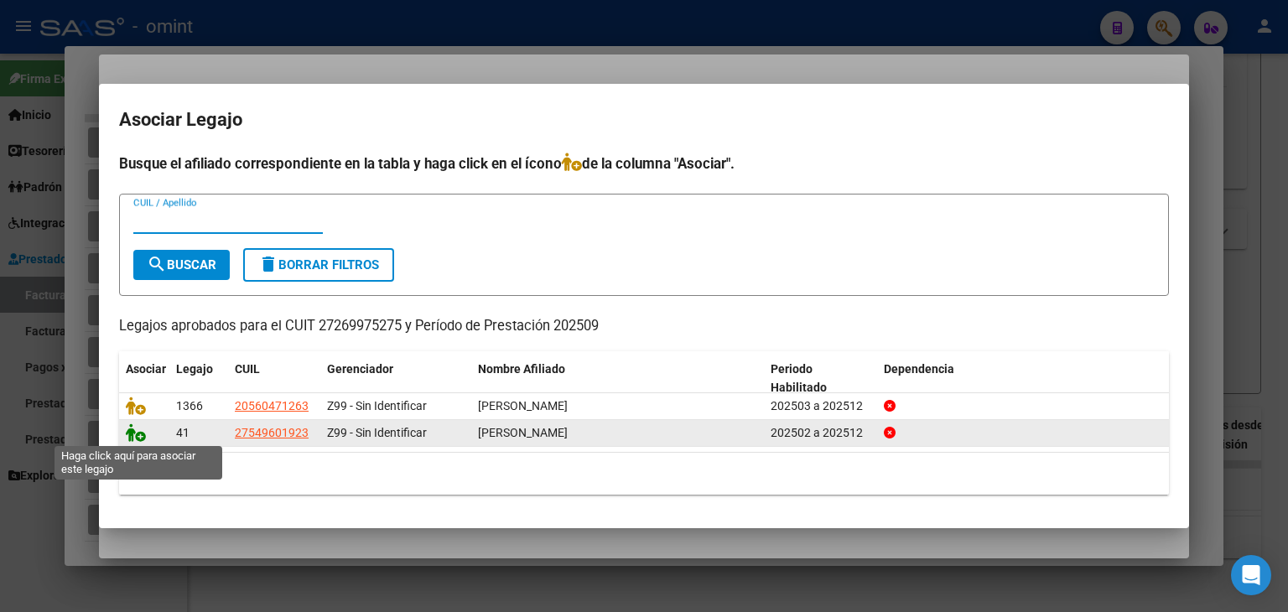
click at [139, 435] on icon at bounding box center [136, 432] width 20 height 18
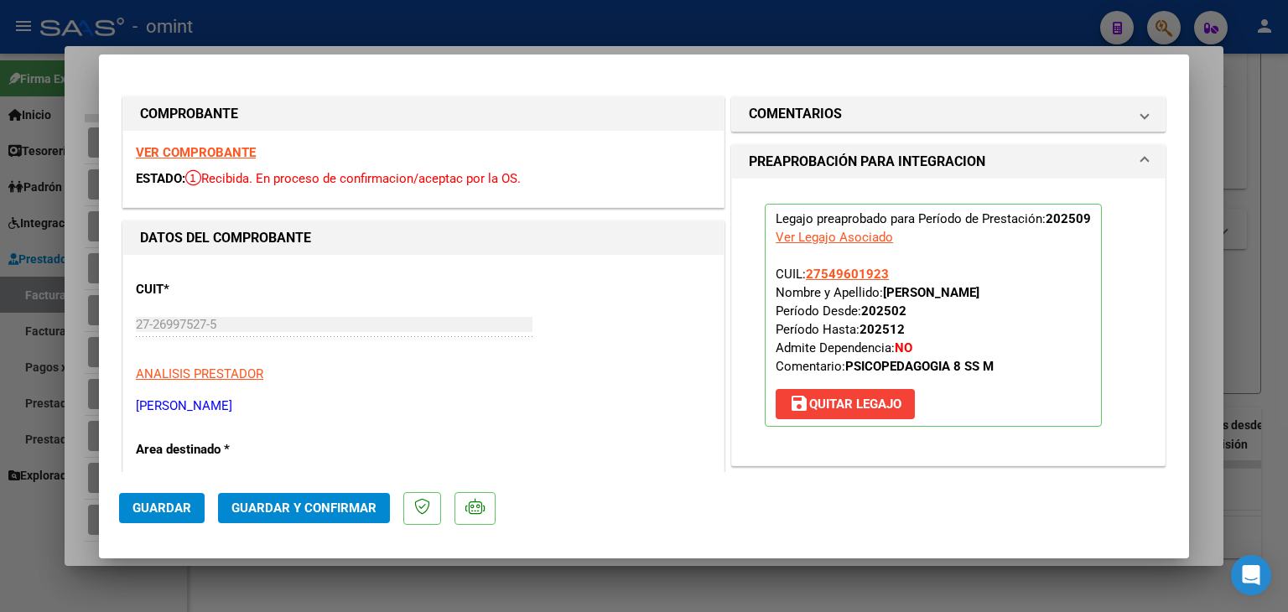
click at [177, 500] on span "Guardar" at bounding box center [161, 507] width 59 height 15
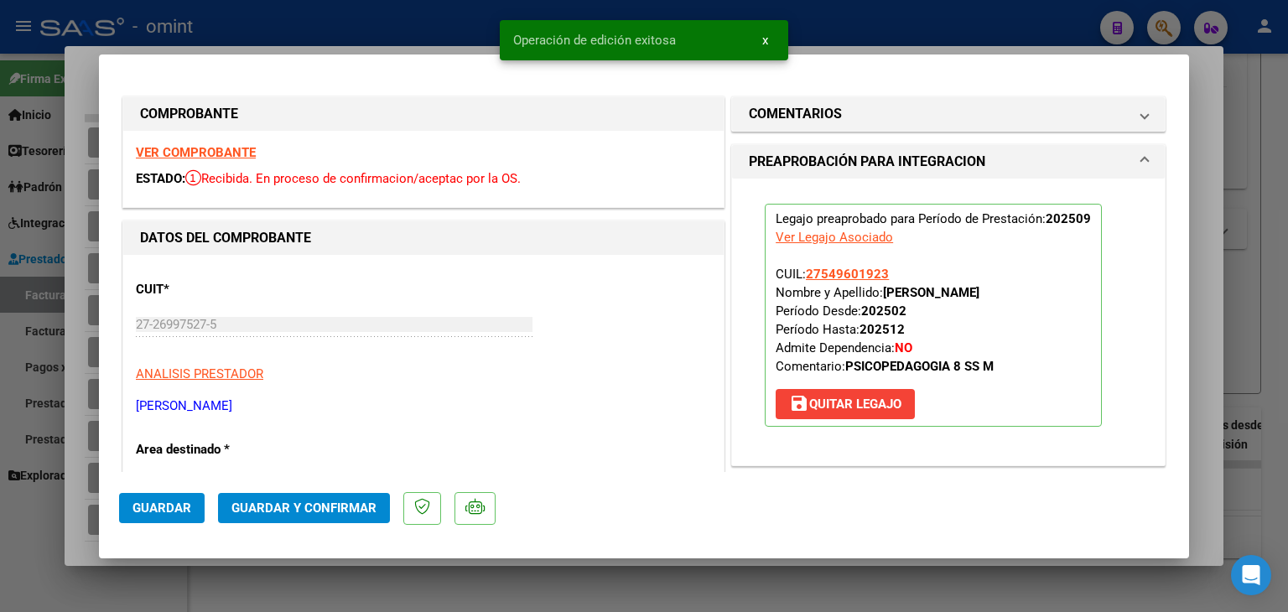
type input "$ 0,00"
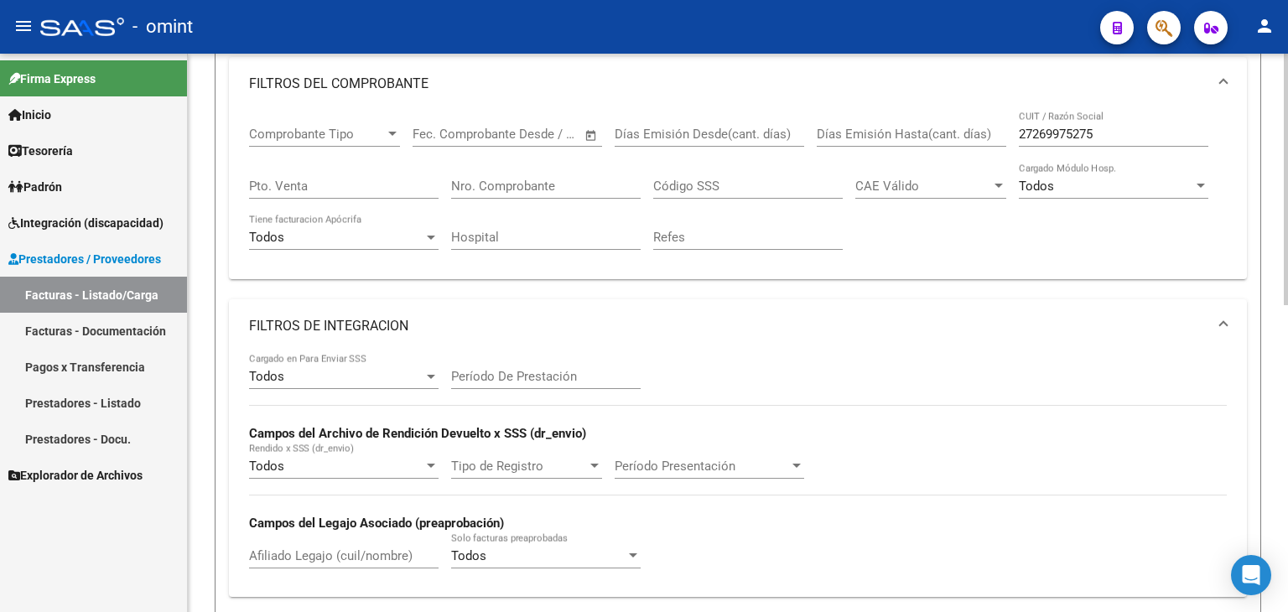
scroll to position [262, 0]
click at [1216, 328] on span "FILTROS DE INTEGRACION" at bounding box center [734, 326] width 971 height 18
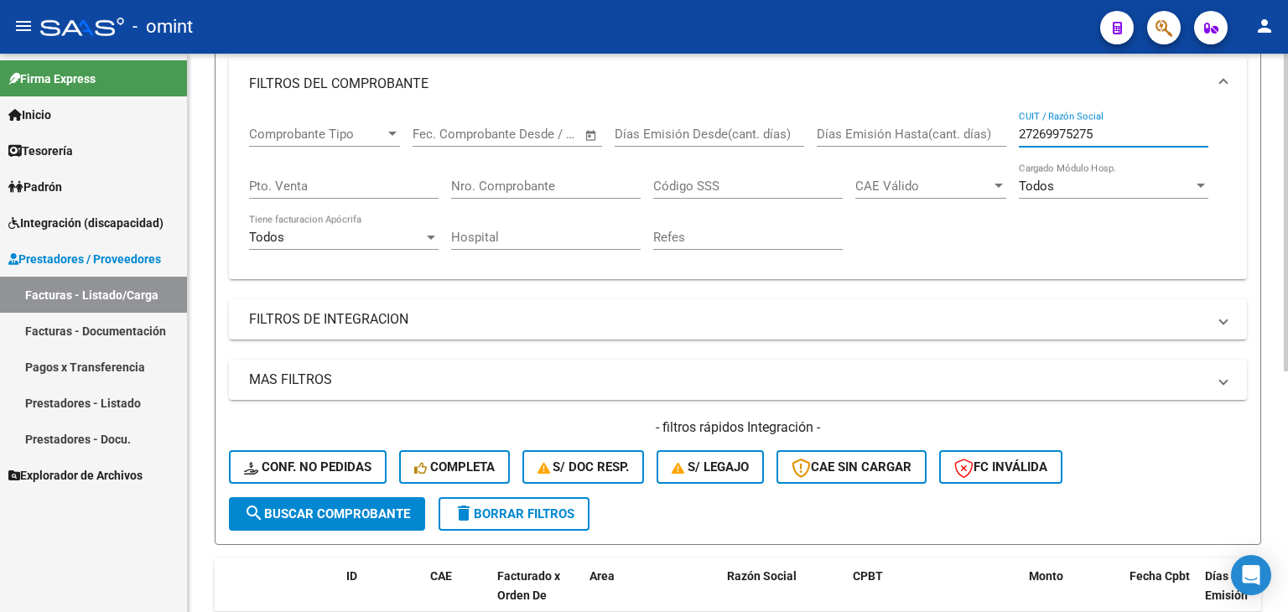
click at [1064, 136] on input "27269975275" at bounding box center [1112, 134] width 189 height 15
paste input "70657511"
type input "27270657511"
